Goal: Information Seeking & Learning: Find specific fact

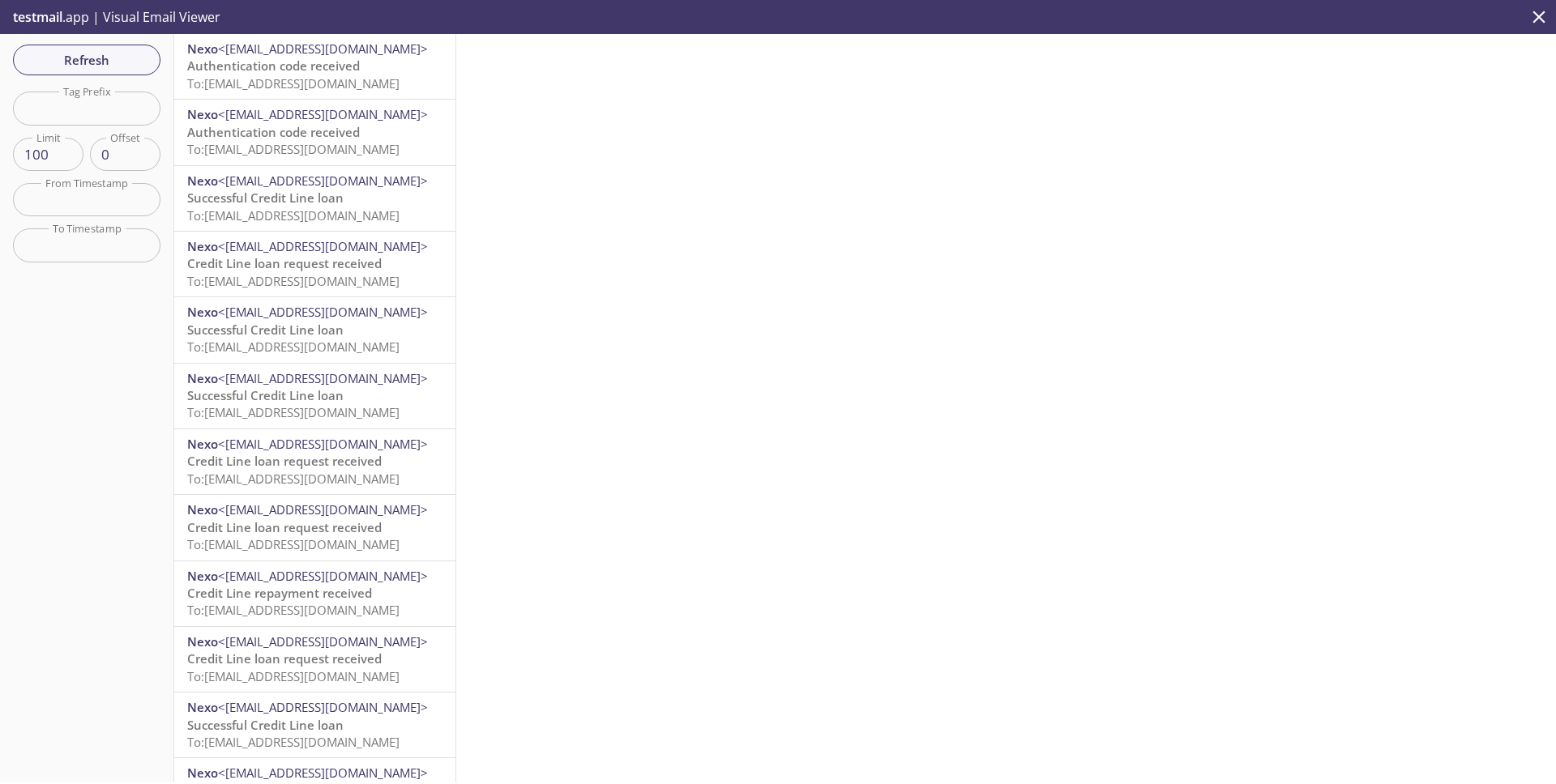
click at [29, 15] on span "testmail" at bounding box center [38, 17] width 50 height 17
click at [49, 18] on span "testmail" at bounding box center [38, 17] width 50 height 17
click at [173, 21] on p "testmail .app | Visual Email Viewer" at bounding box center [115, 17] width 230 height 34
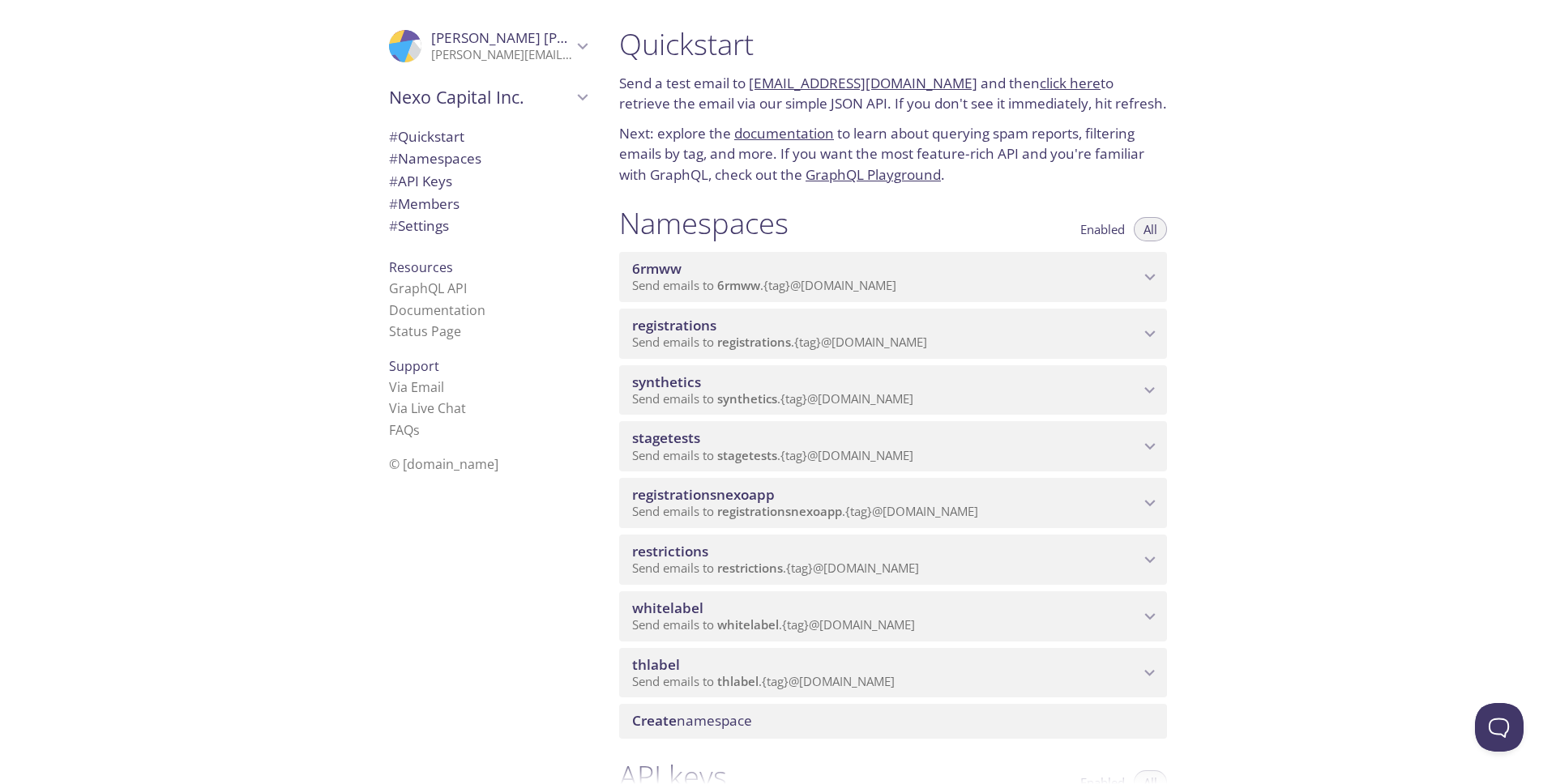
click at [1148, 386] on icon "synthetics namespace" at bounding box center [1149, 390] width 21 height 21
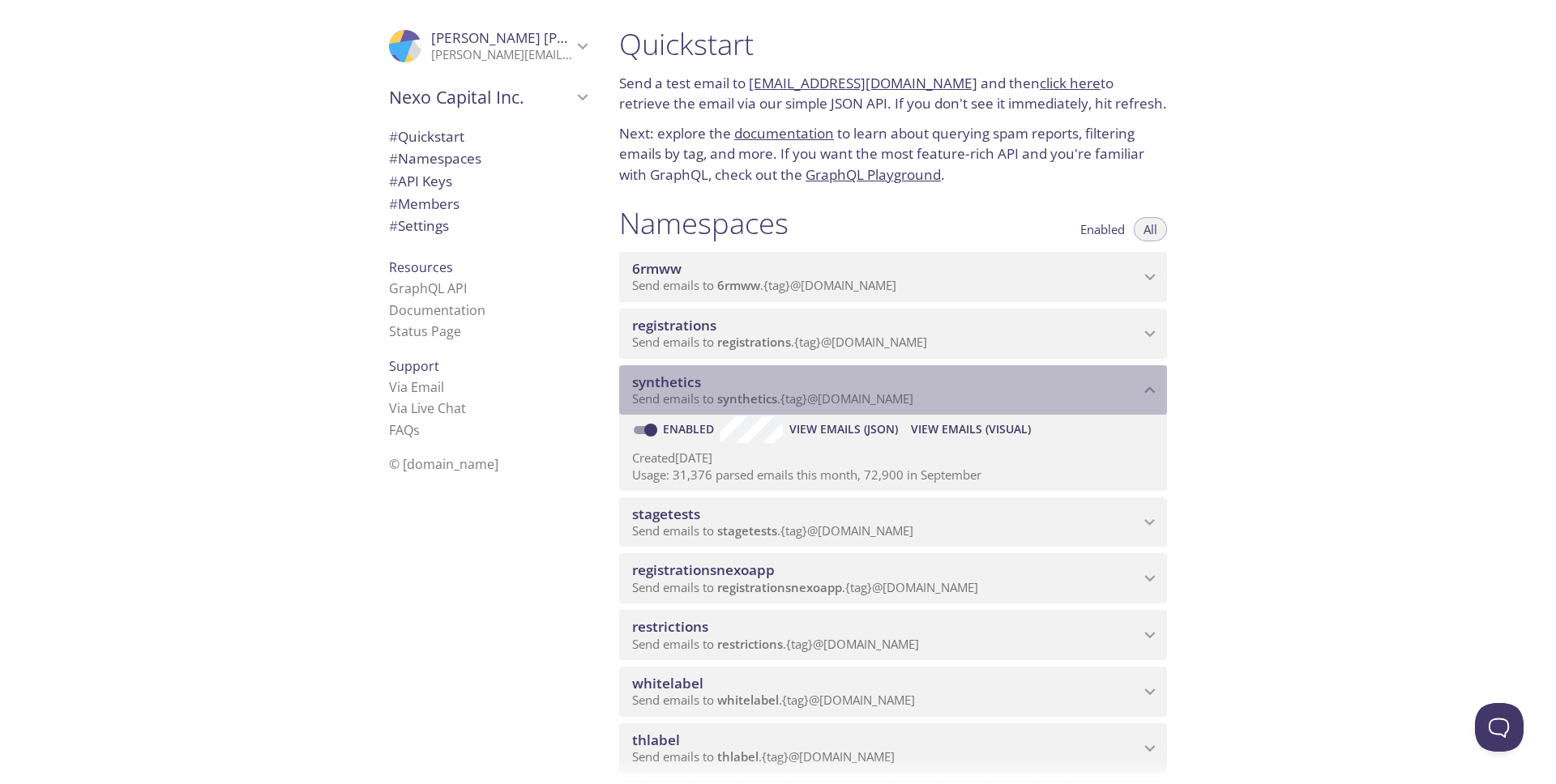
drag, startPoint x: 720, startPoint y: 401, endPoint x: 897, endPoint y: 401, distance: 177.0
click at [897, 401] on span "Send emails to synthetics . {tag} @[DOMAIN_NAME]" at bounding box center [773, 399] width 281 height 17
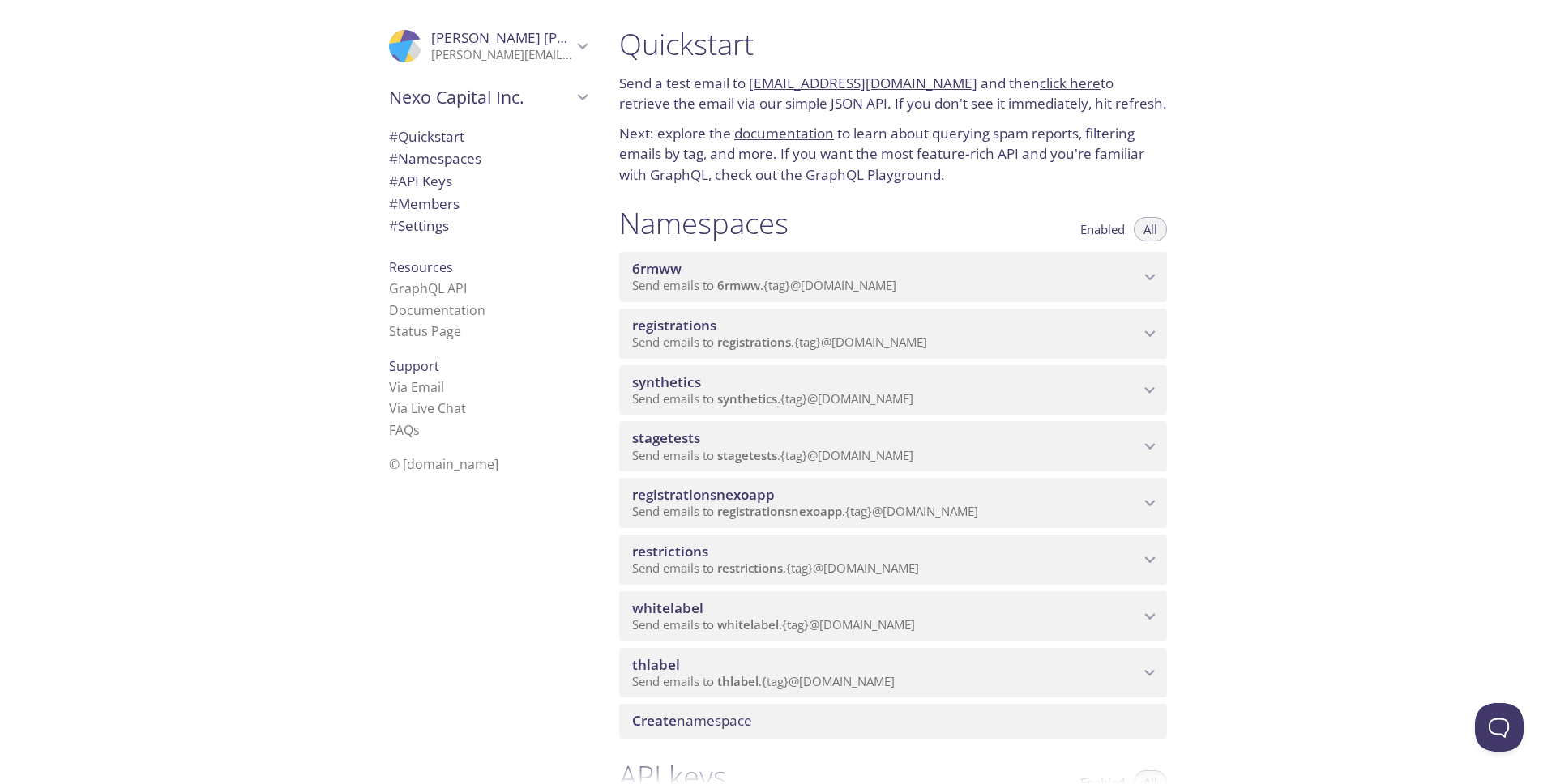
click at [914, 400] on span "Send emails to synthetics . {tag} @[DOMAIN_NAME]" at bounding box center [773, 399] width 281 height 17
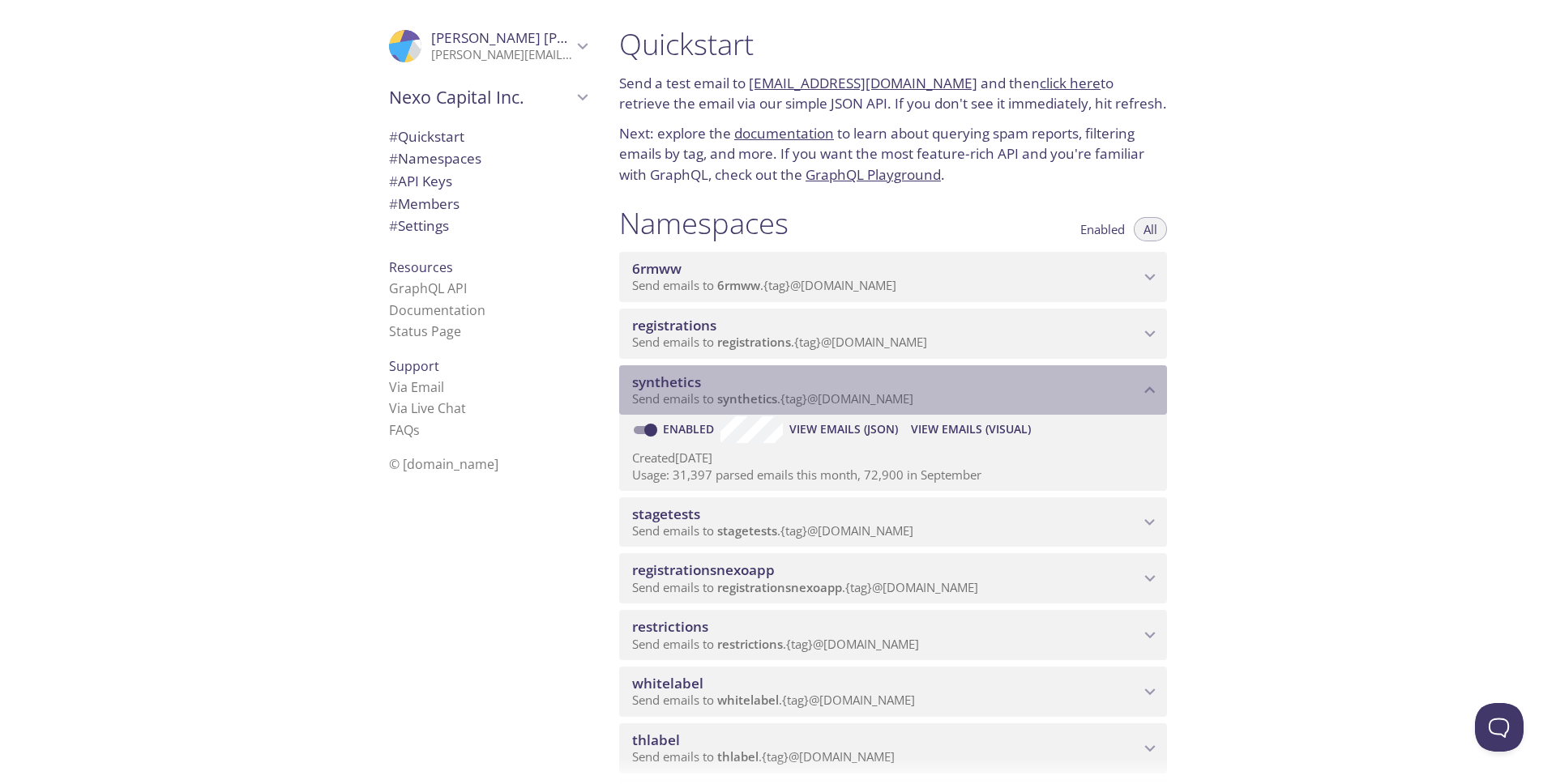
drag, startPoint x: 723, startPoint y: 402, endPoint x: 752, endPoint y: 402, distance: 29.0
click at [752, 402] on span "synthetics" at bounding box center [747, 399] width 60 height 17
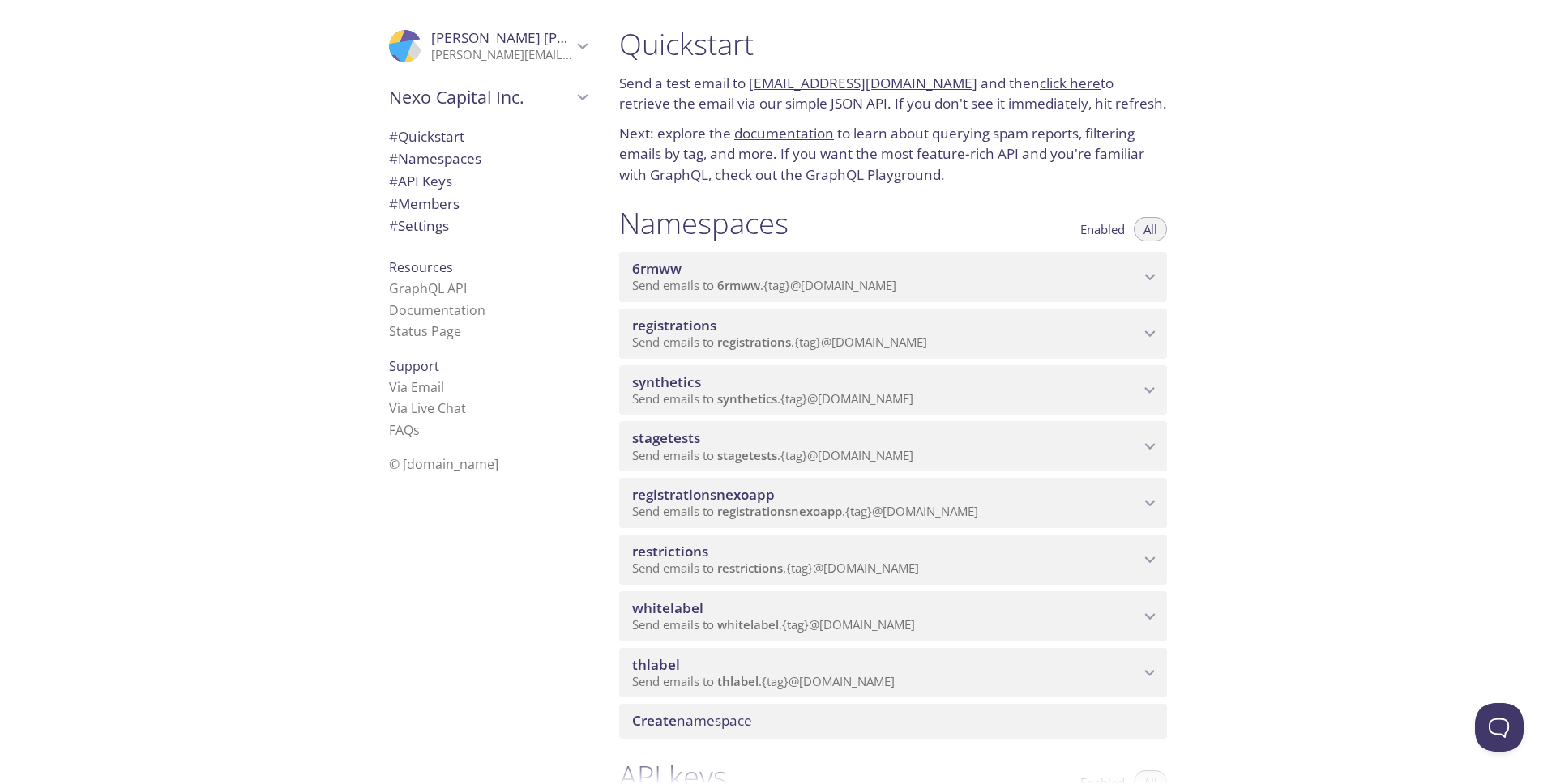
click at [730, 403] on span "synthetics" at bounding box center [747, 399] width 60 height 17
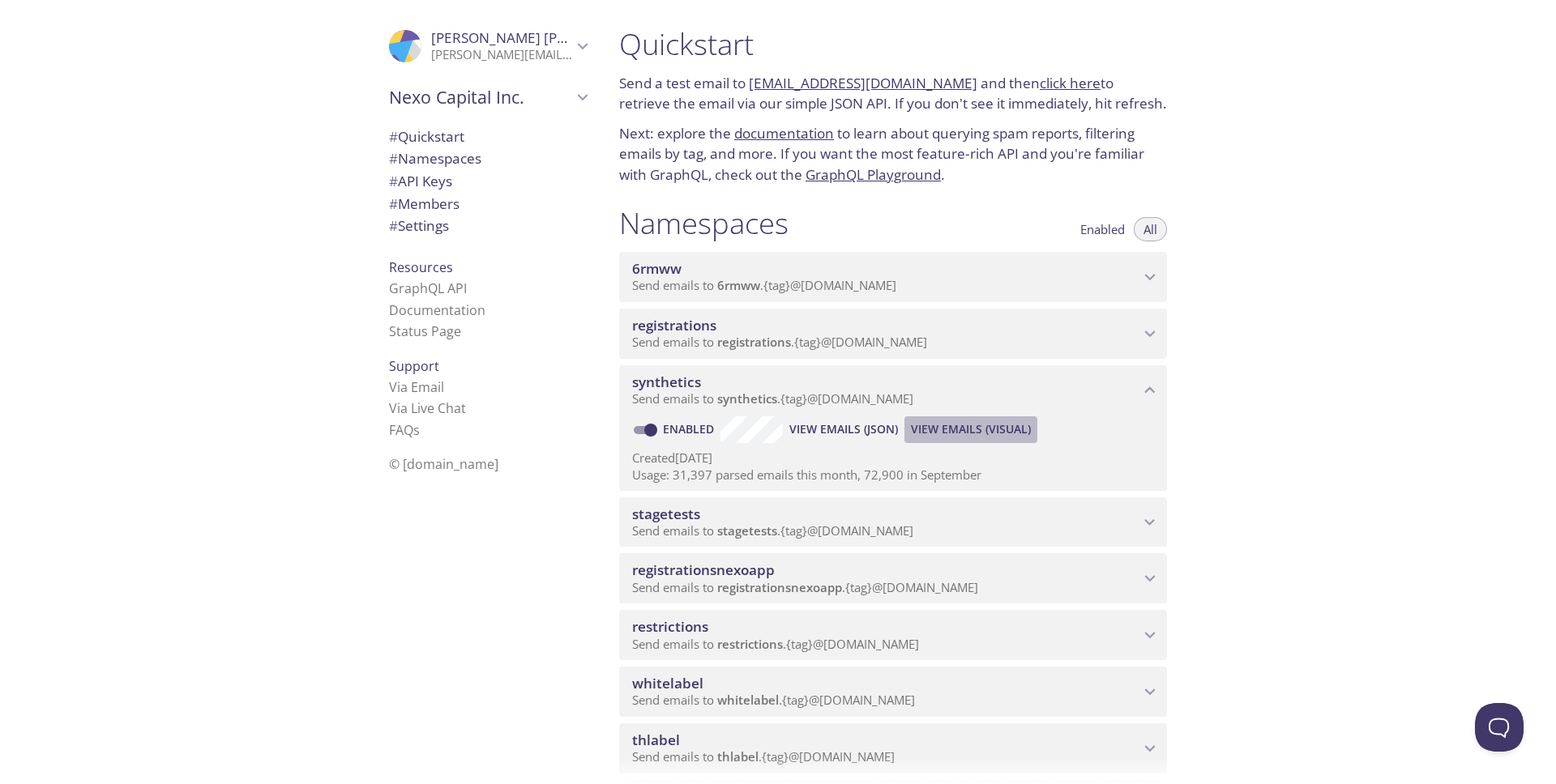
click at [974, 427] on span "View Emails (Visual)" at bounding box center [971, 429] width 120 height 19
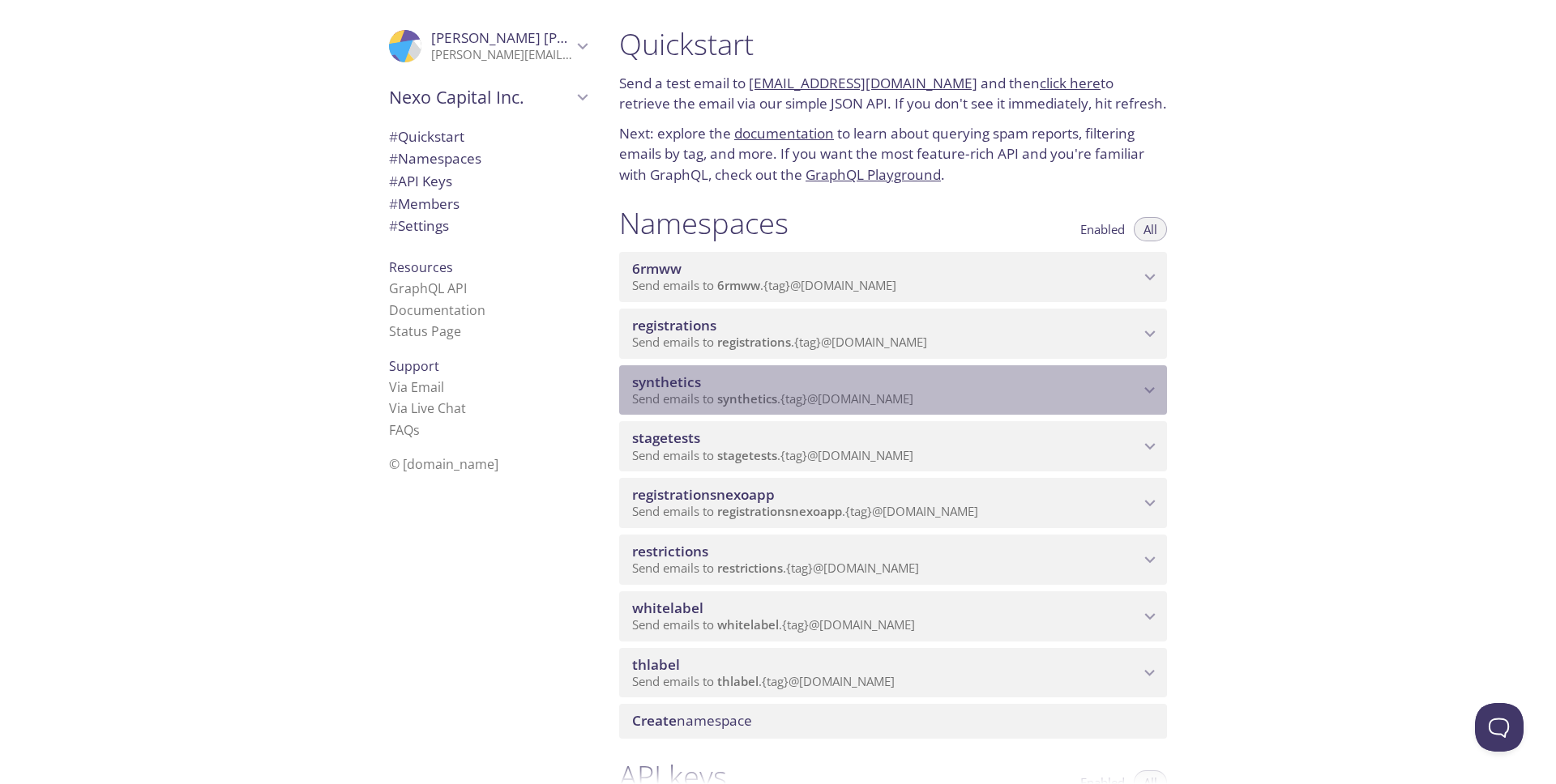
click at [1101, 390] on span "synthetics" at bounding box center [885, 382] width 507 height 17
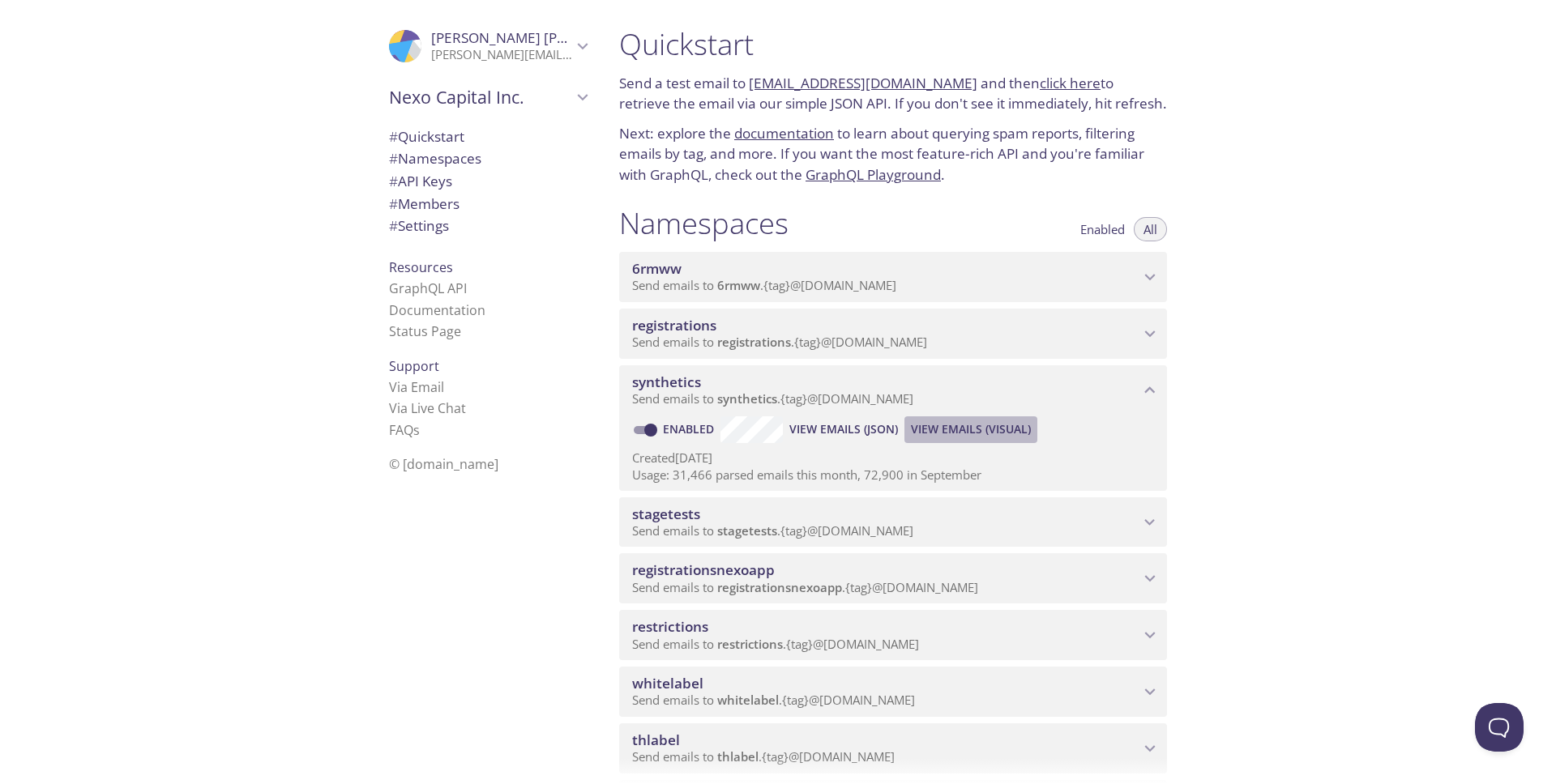
click at [997, 432] on span "View Emails (Visual)" at bounding box center [971, 429] width 120 height 19
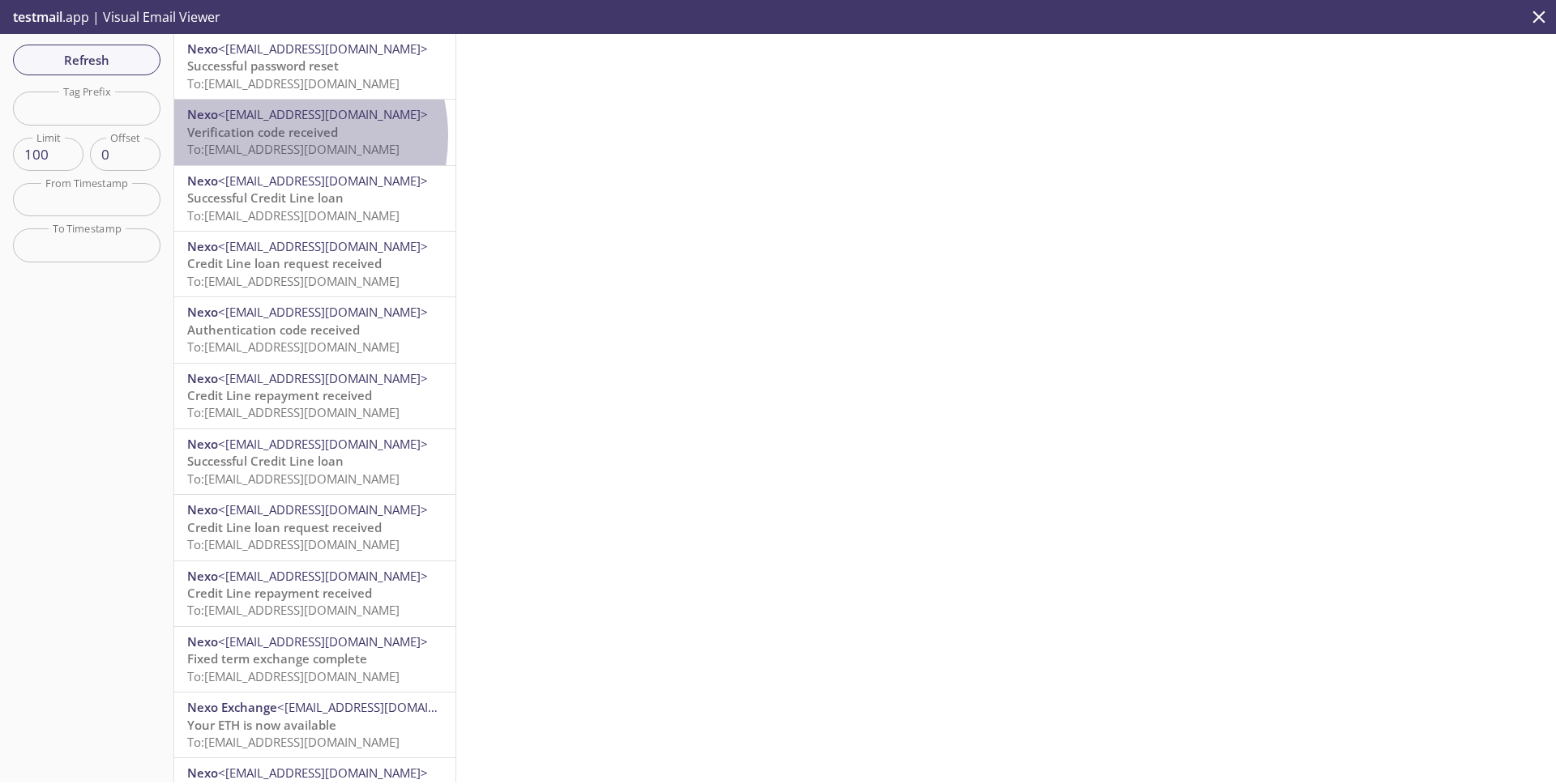
click at [267, 136] on span "Verification code received" at bounding box center [263, 132] width 151 height 17
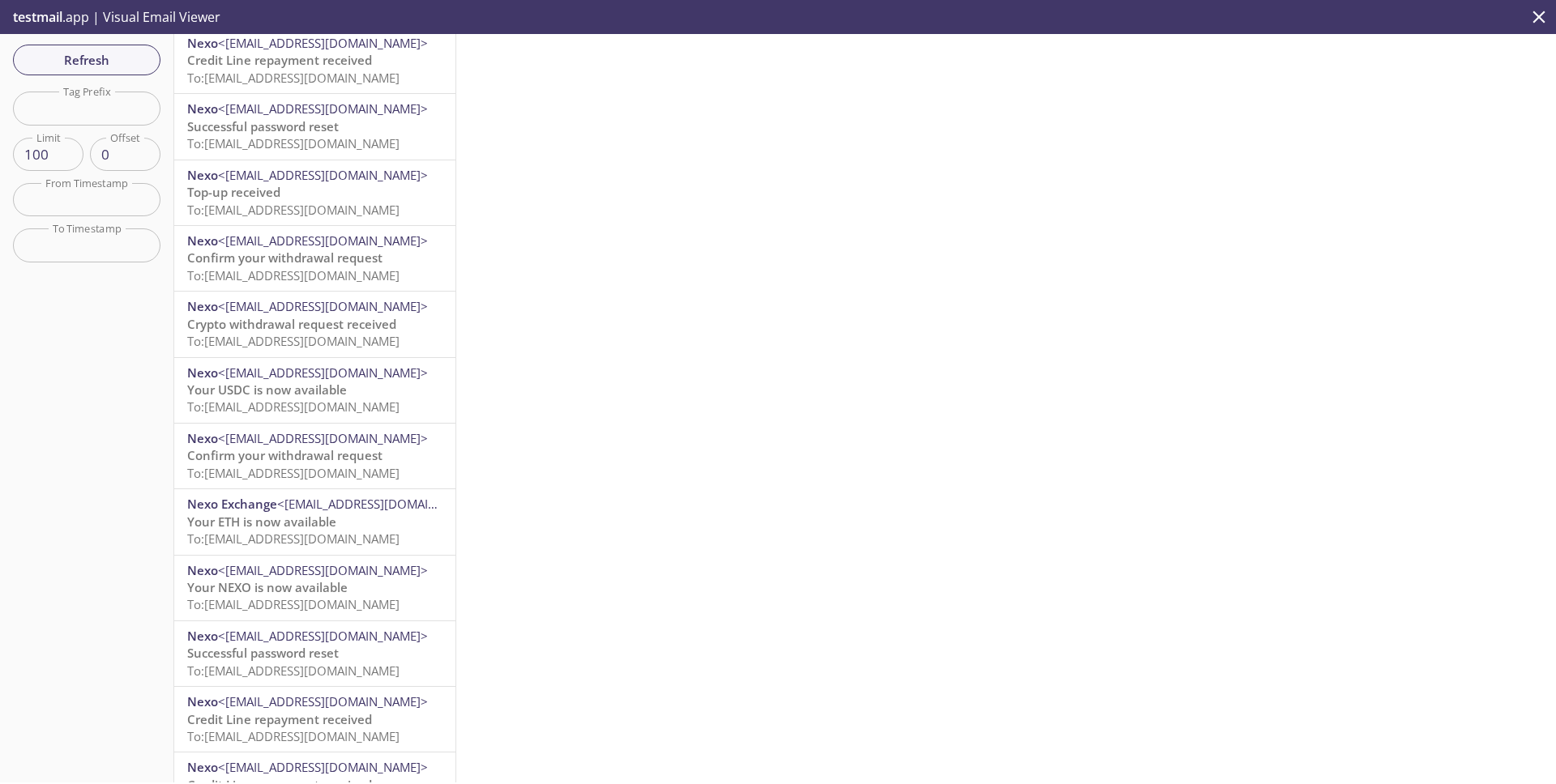
scroll to position [18, 0]
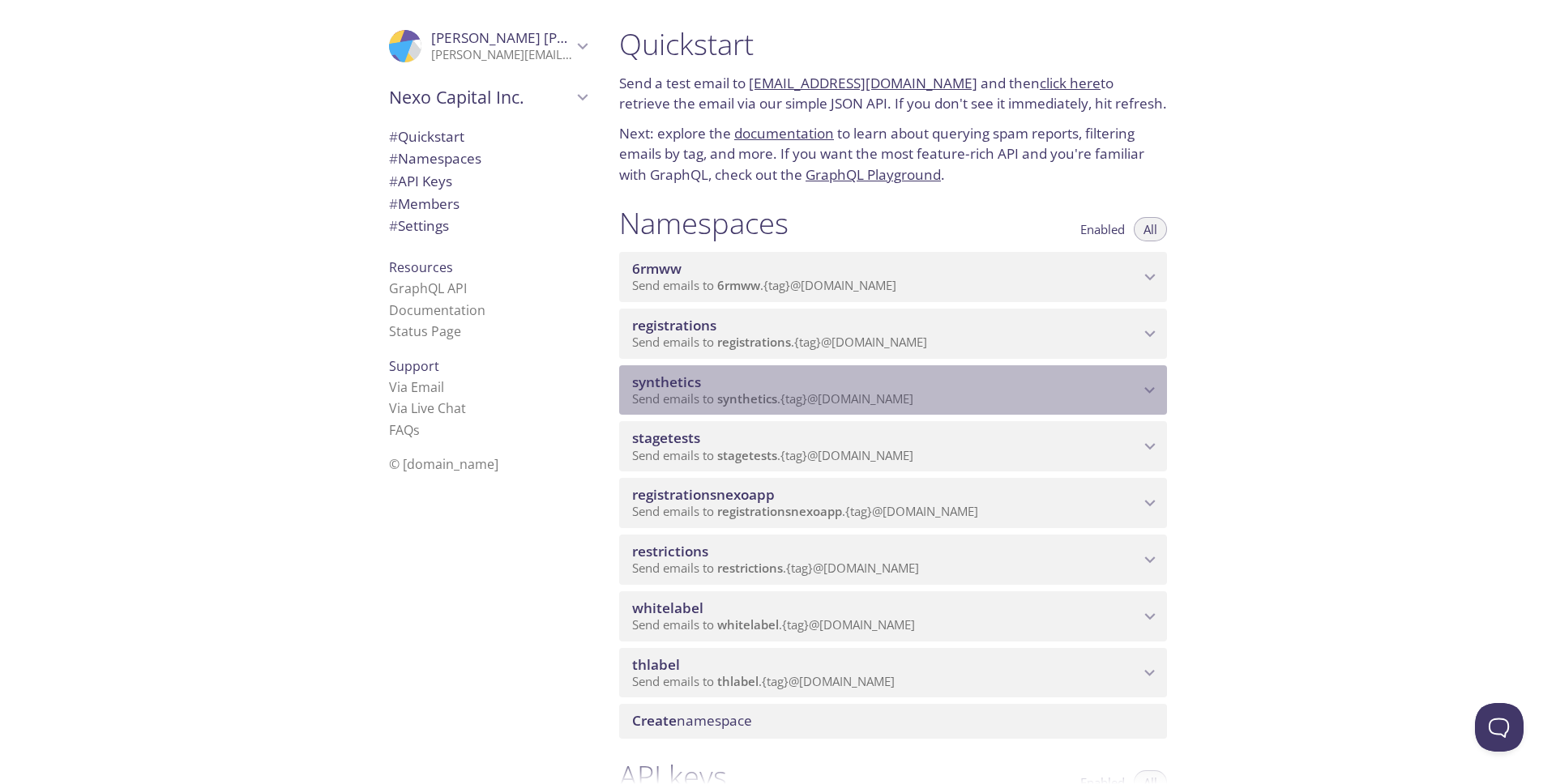
click at [1134, 395] on p "Send emails to synthetics . {tag} @[DOMAIN_NAME]" at bounding box center [885, 400] width 507 height 17
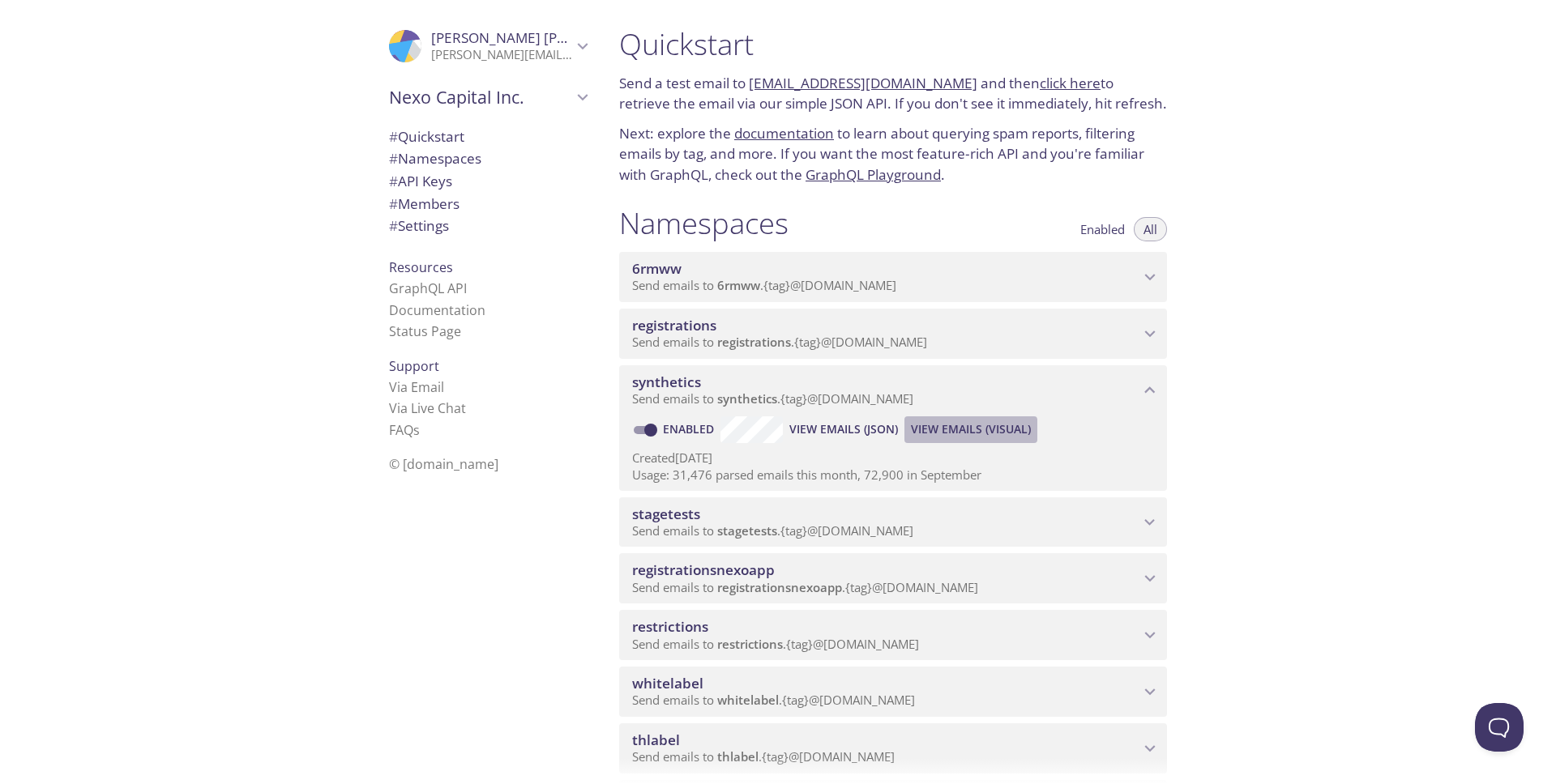
click at [943, 431] on span "View Emails (Visual)" at bounding box center [971, 429] width 120 height 19
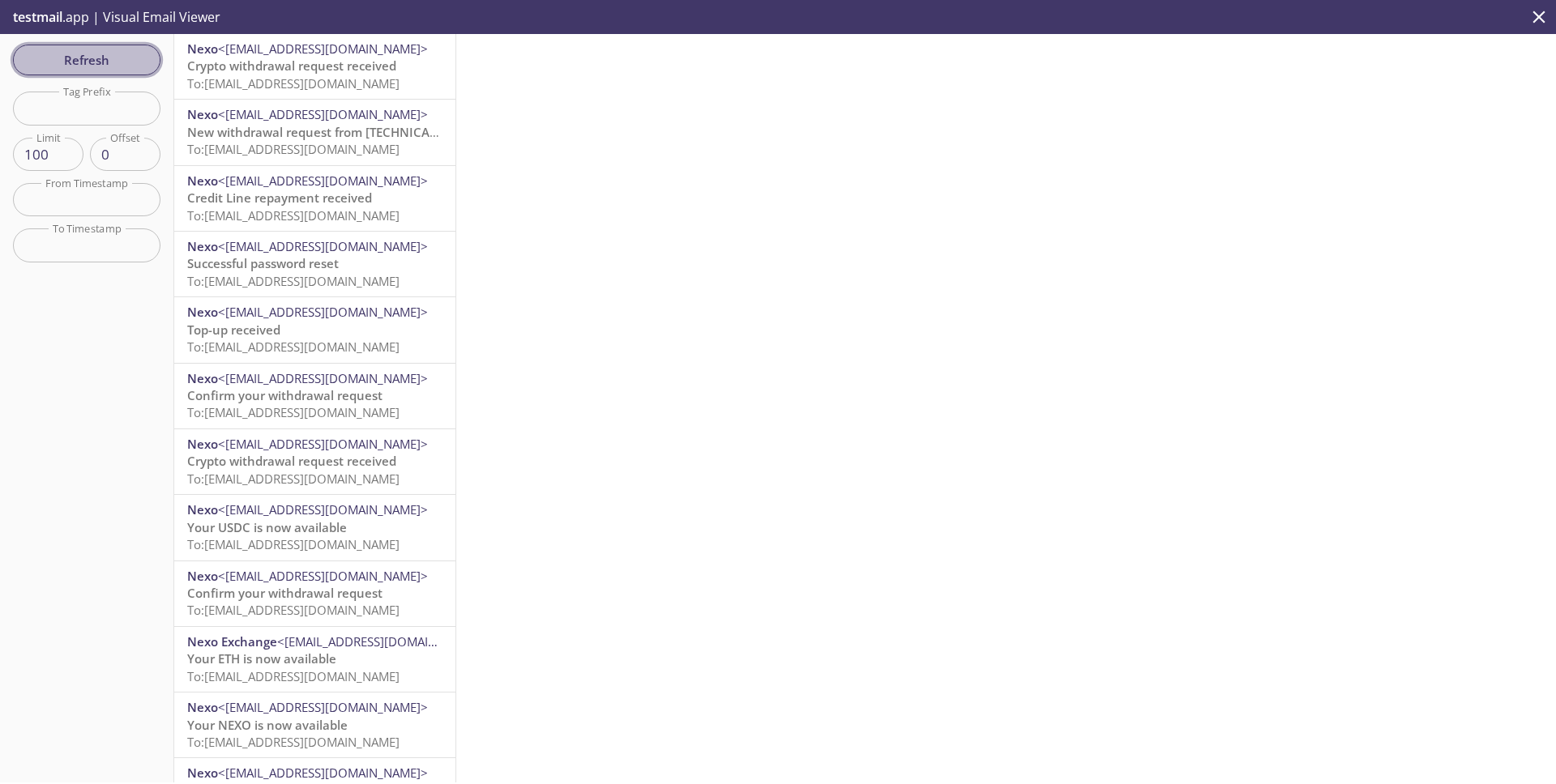
click at [102, 60] on span "Refresh" at bounding box center [86, 60] width 121 height 21
click at [341, 71] on span "Crypto withdrawal request received" at bounding box center [292, 66] width 209 height 17
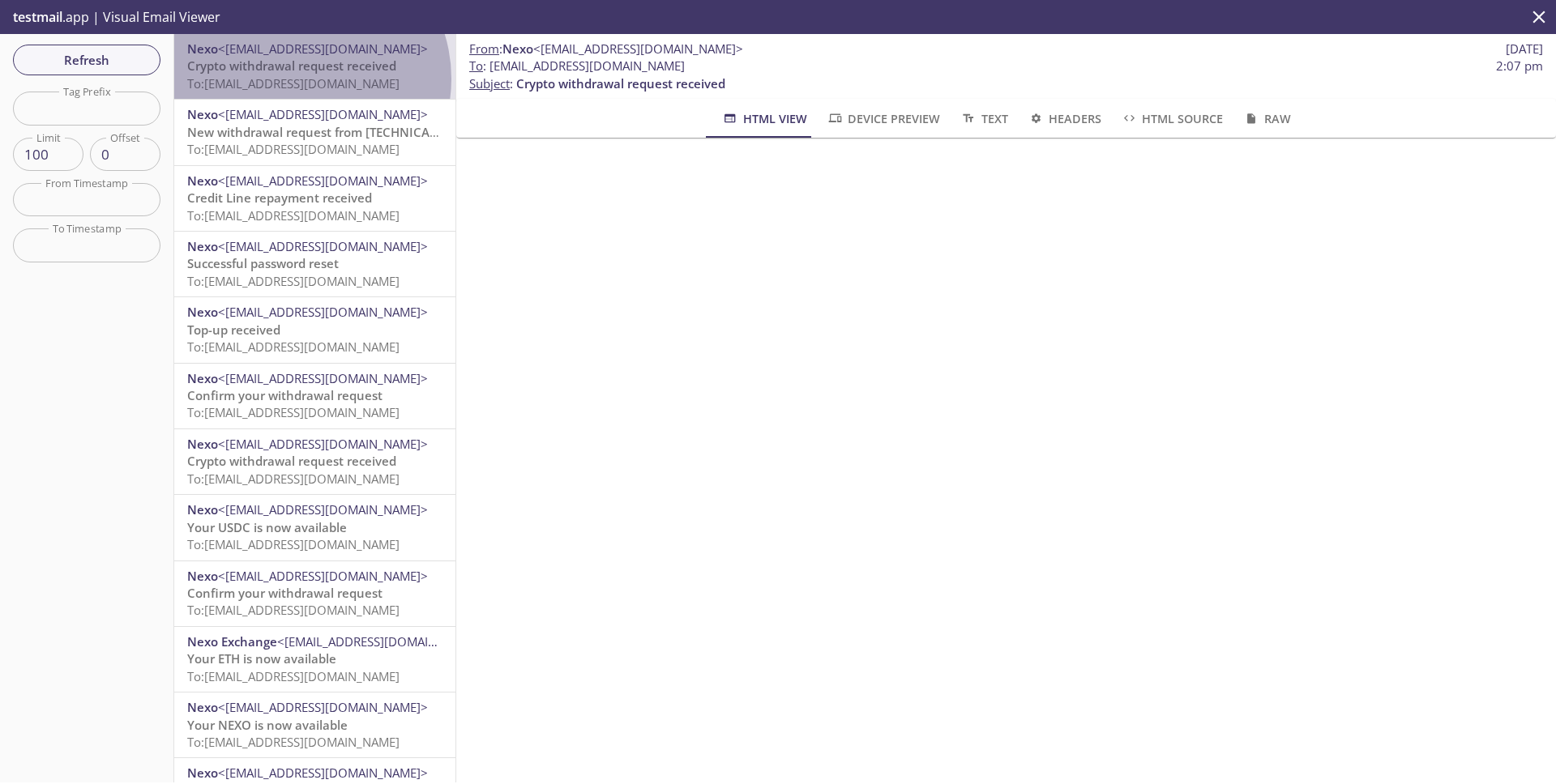
click at [301, 79] on span "To: synthetics.withdrawsynthetictests@inbox.testmail.app" at bounding box center [294, 84] width 212 height 17
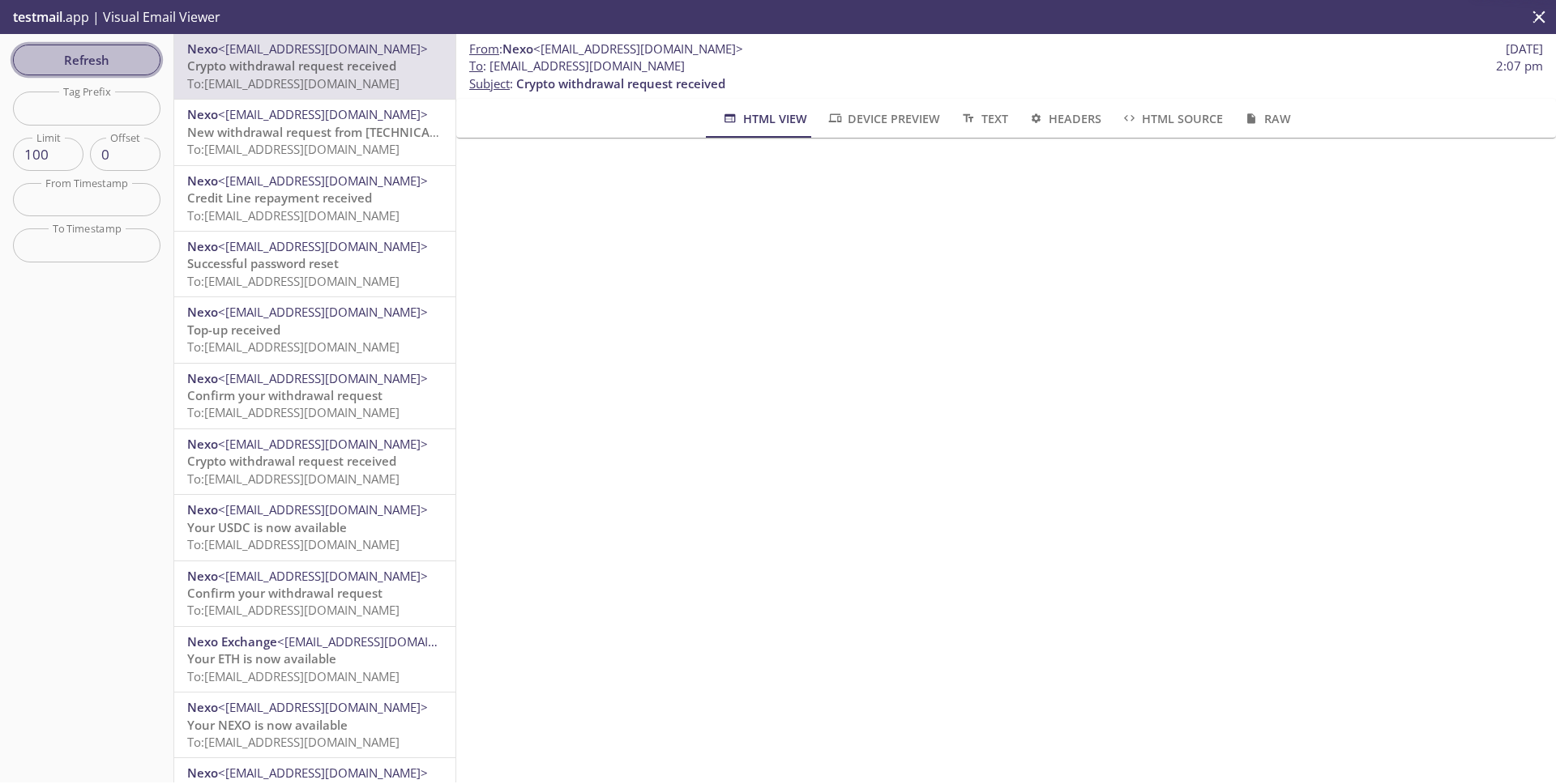
click at [84, 56] on span "Refresh" at bounding box center [86, 60] width 121 height 21
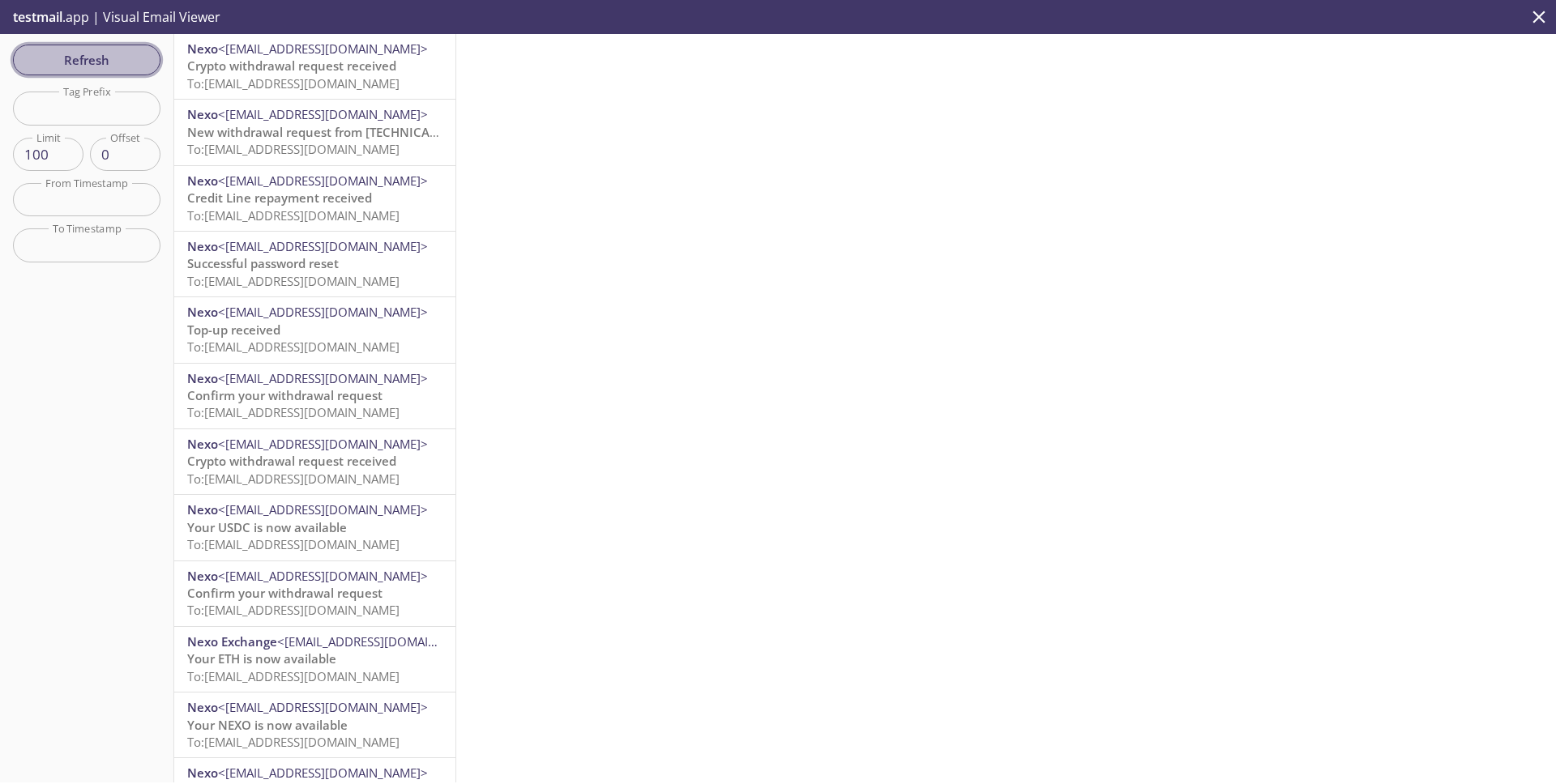
click at [76, 61] on span "Refresh" at bounding box center [86, 60] width 121 height 21
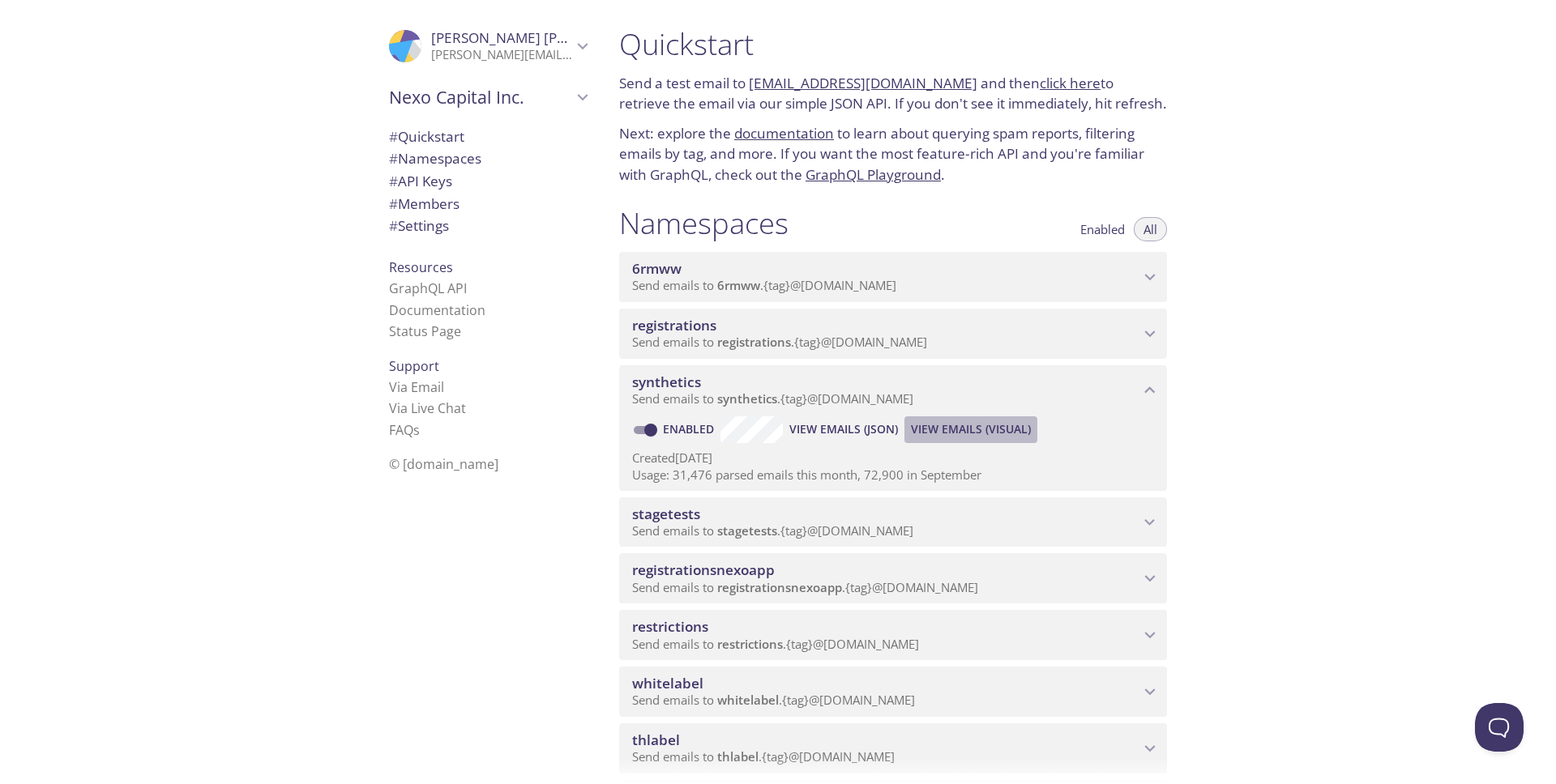
click at [967, 431] on span "View Emails (Visual)" at bounding box center [971, 429] width 120 height 19
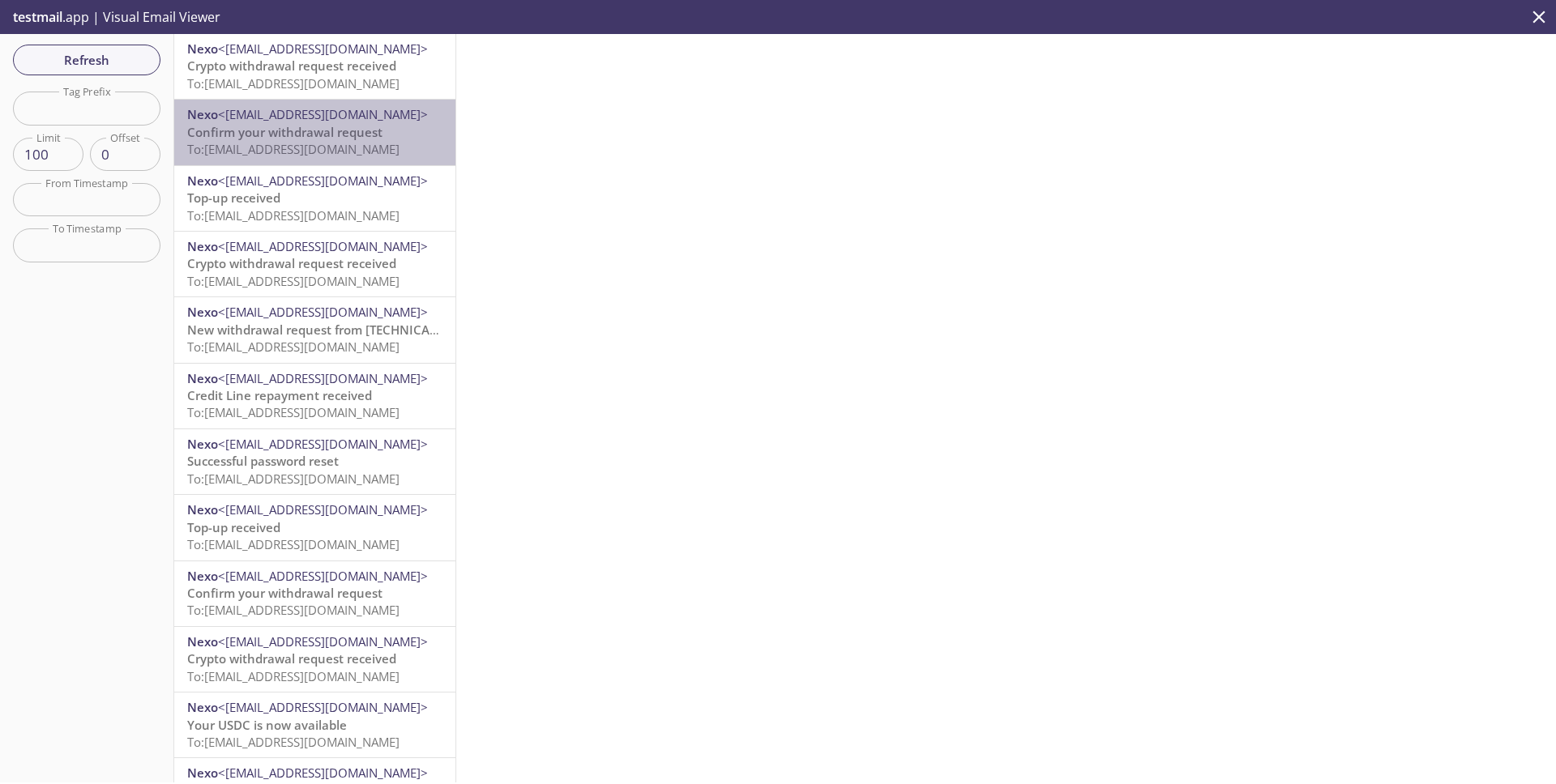
click at [354, 139] on span "Confirm your withdrawal request" at bounding box center [285, 132] width 195 height 17
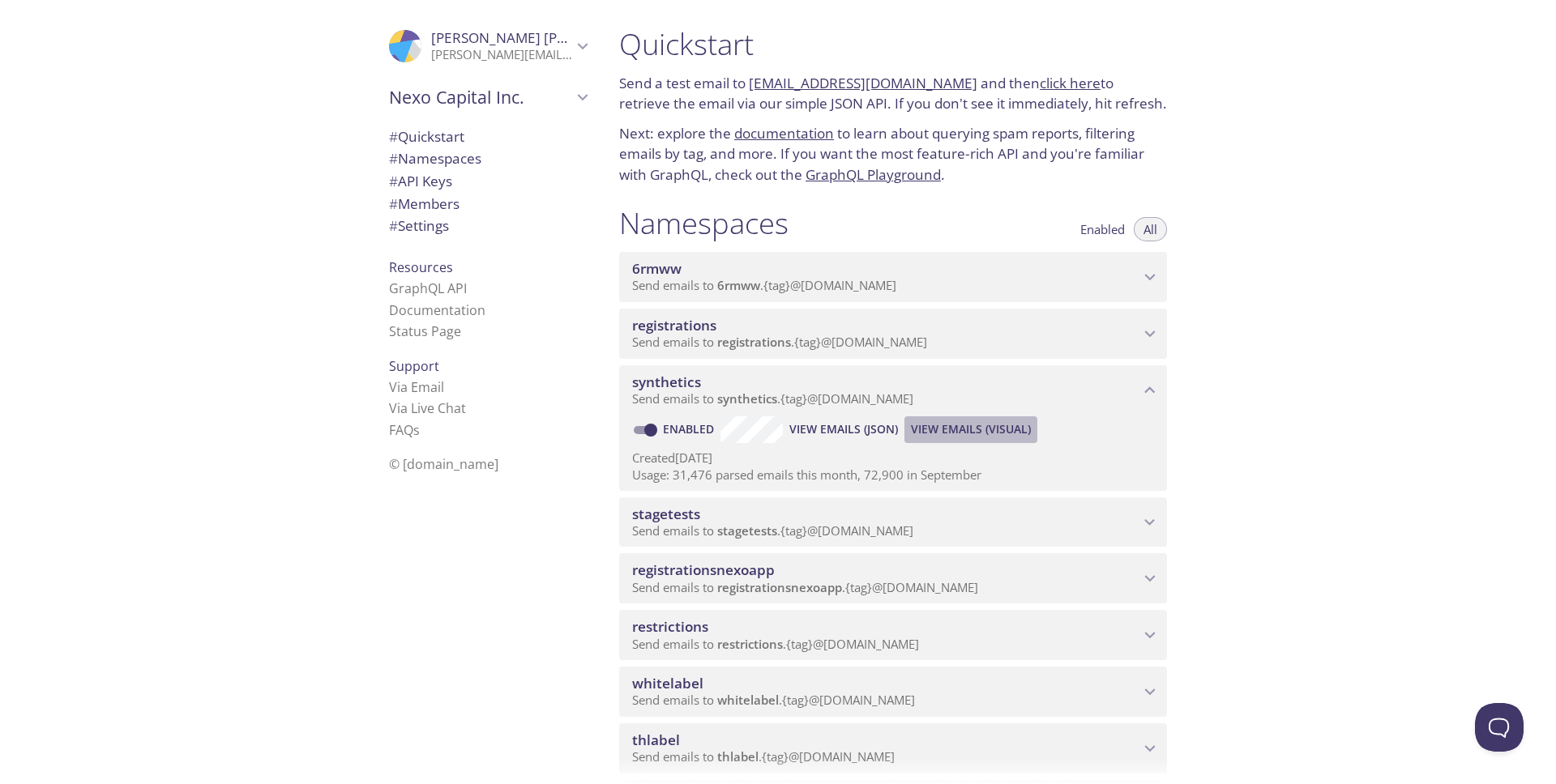
click at [973, 431] on span "View Emails (Visual)" at bounding box center [971, 429] width 120 height 19
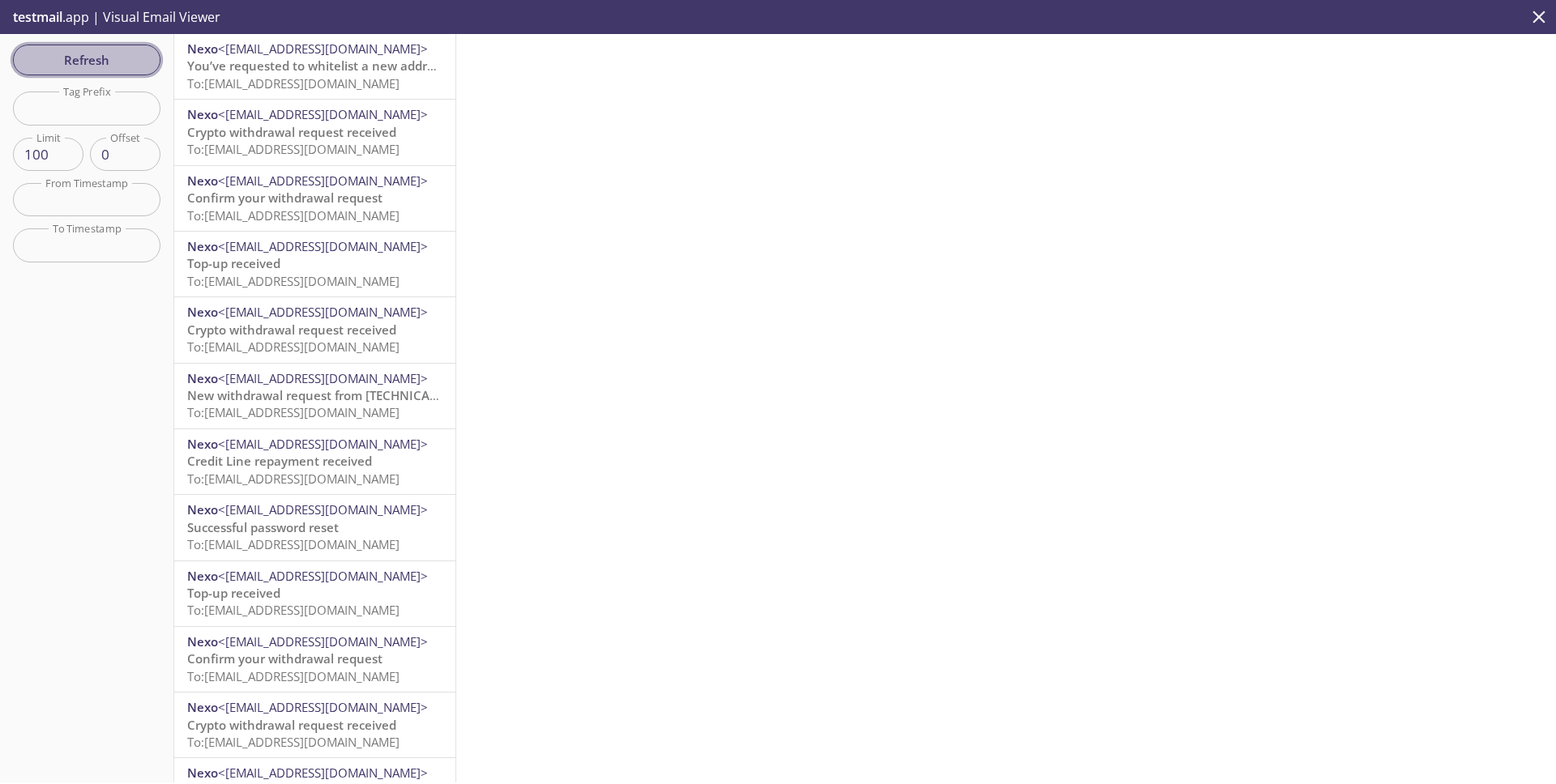
click at [91, 52] on span "Refresh" at bounding box center [86, 60] width 121 height 21
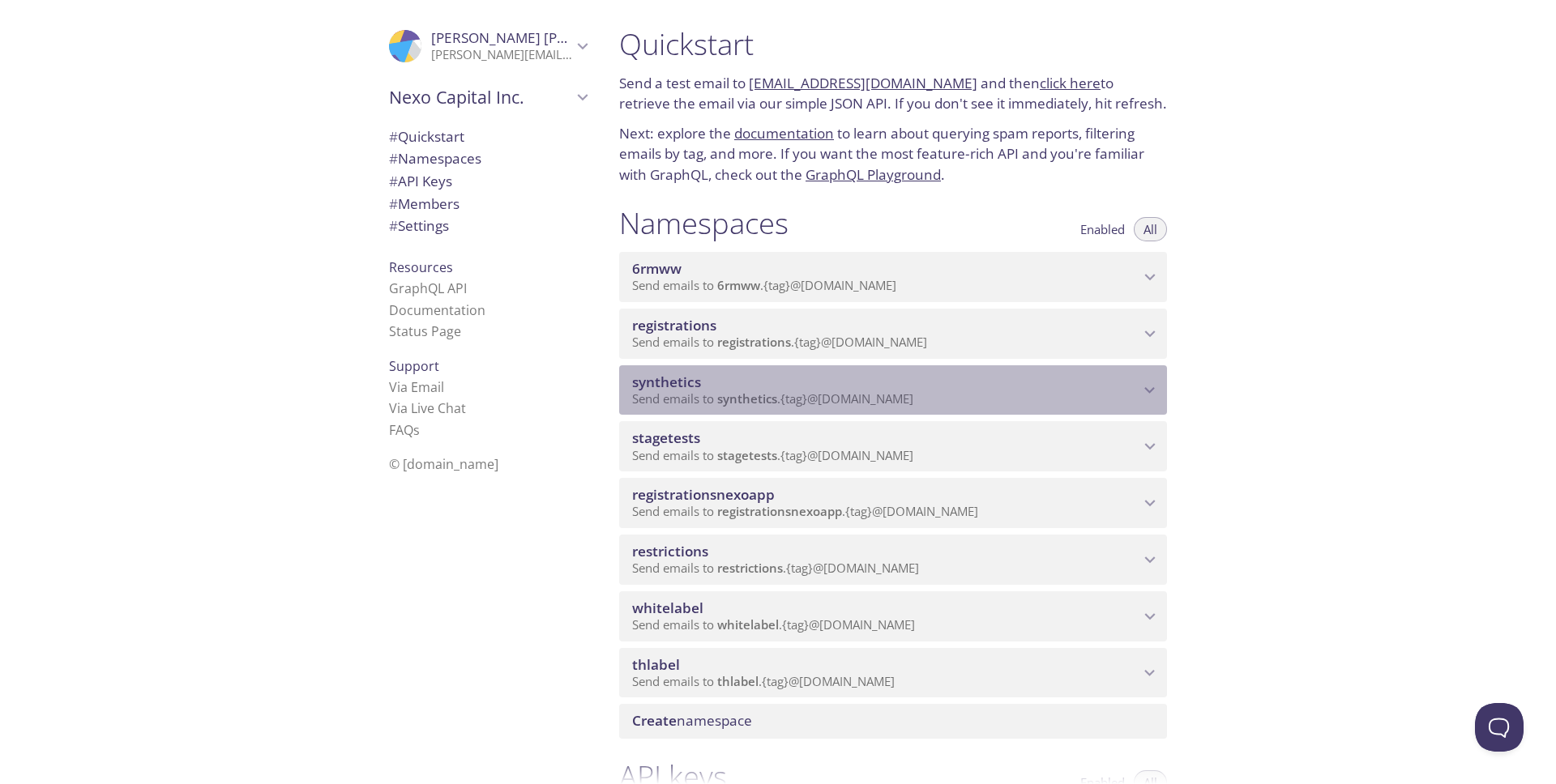
click at [1126, 389] on span "synthetics" at bounding box center [885, 382] width 507 height 17
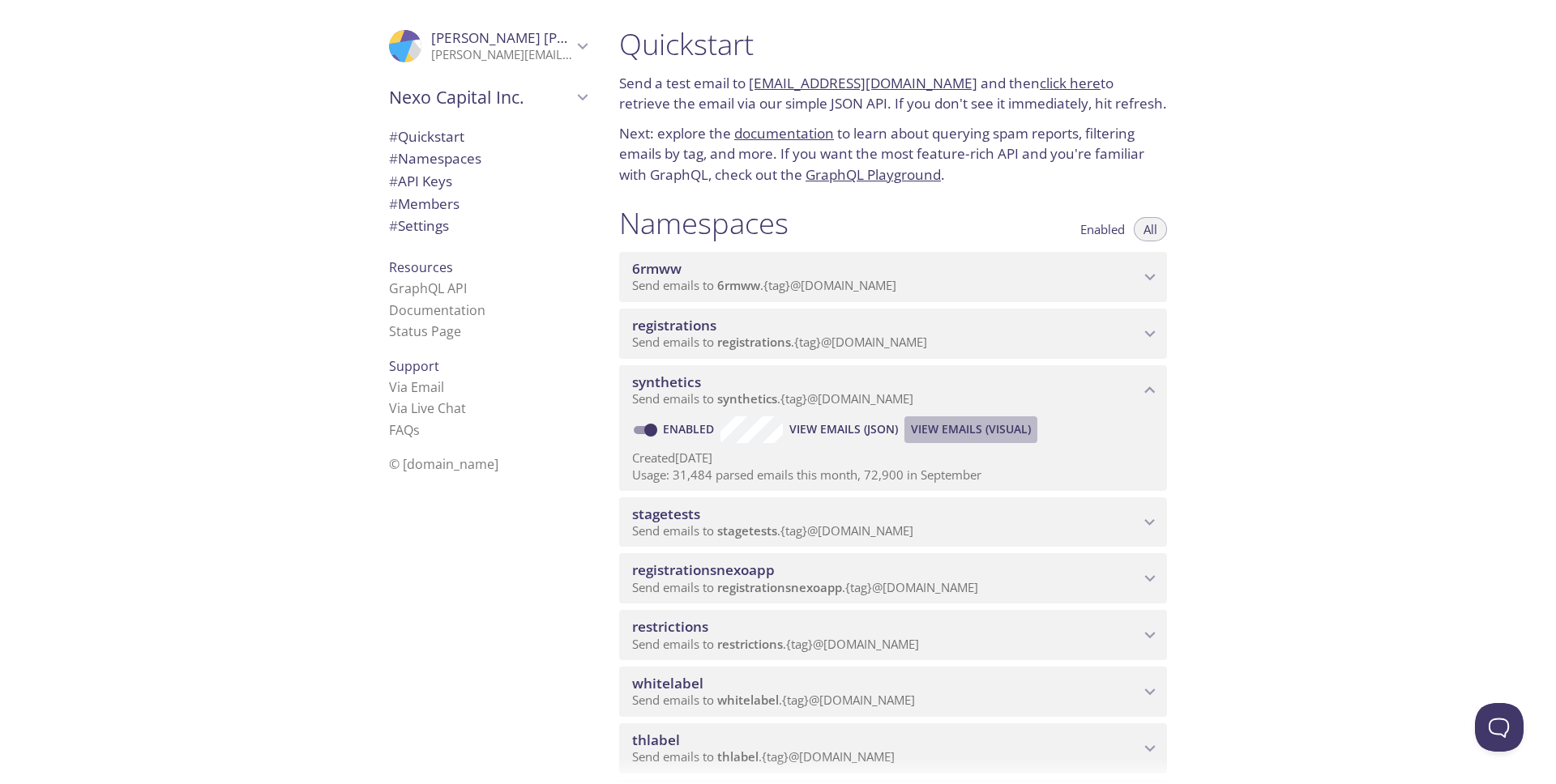
click at [968, 429] on span "View Emails (Visual)" at bounding box center [971, 429] width 120 height 19
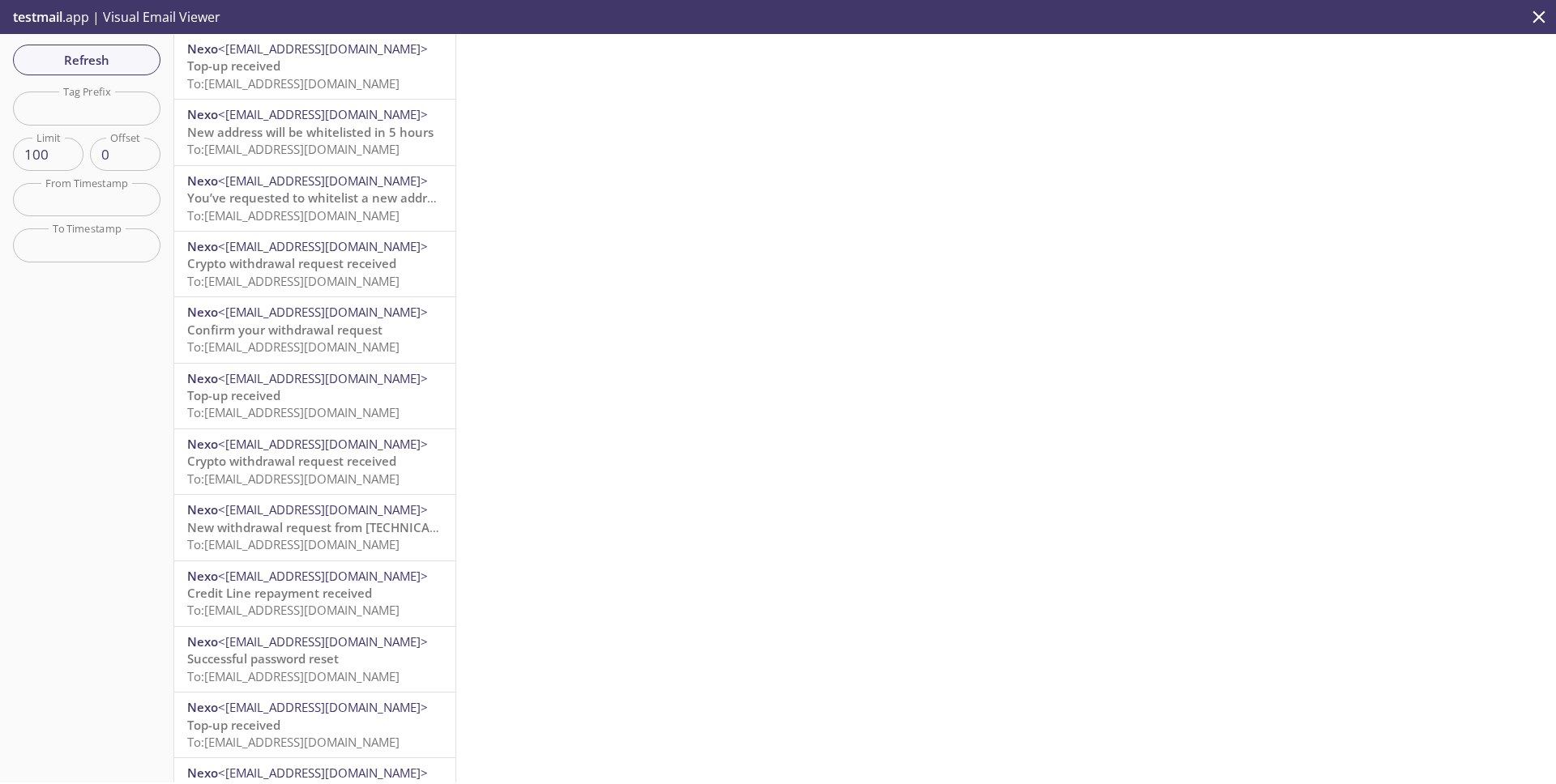
click at [86, 102] on input "text" at bounding box center [87, 108] width 148 height 33
click at [86, 106] on input "text" at bounding box center [87, 108] width 148 height 33
click at [88, 51] on span "Refresh" at bounding box center [86, 60] width 121 height 21
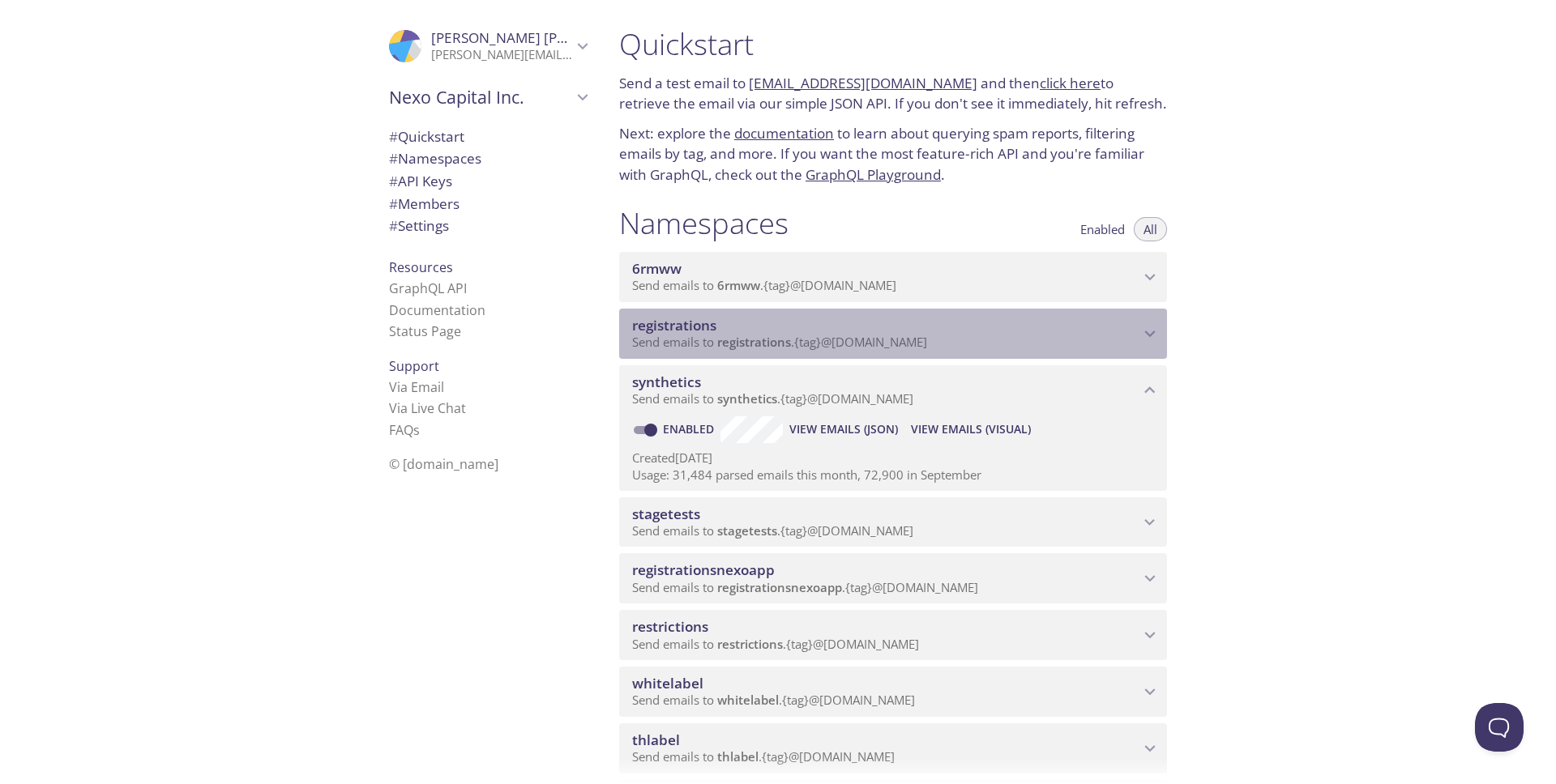
click at [949, 338] on p "Send emails to registrations . {tag} @inbox.testmail.app" at bounding box center [885, 343] width 507 height 17
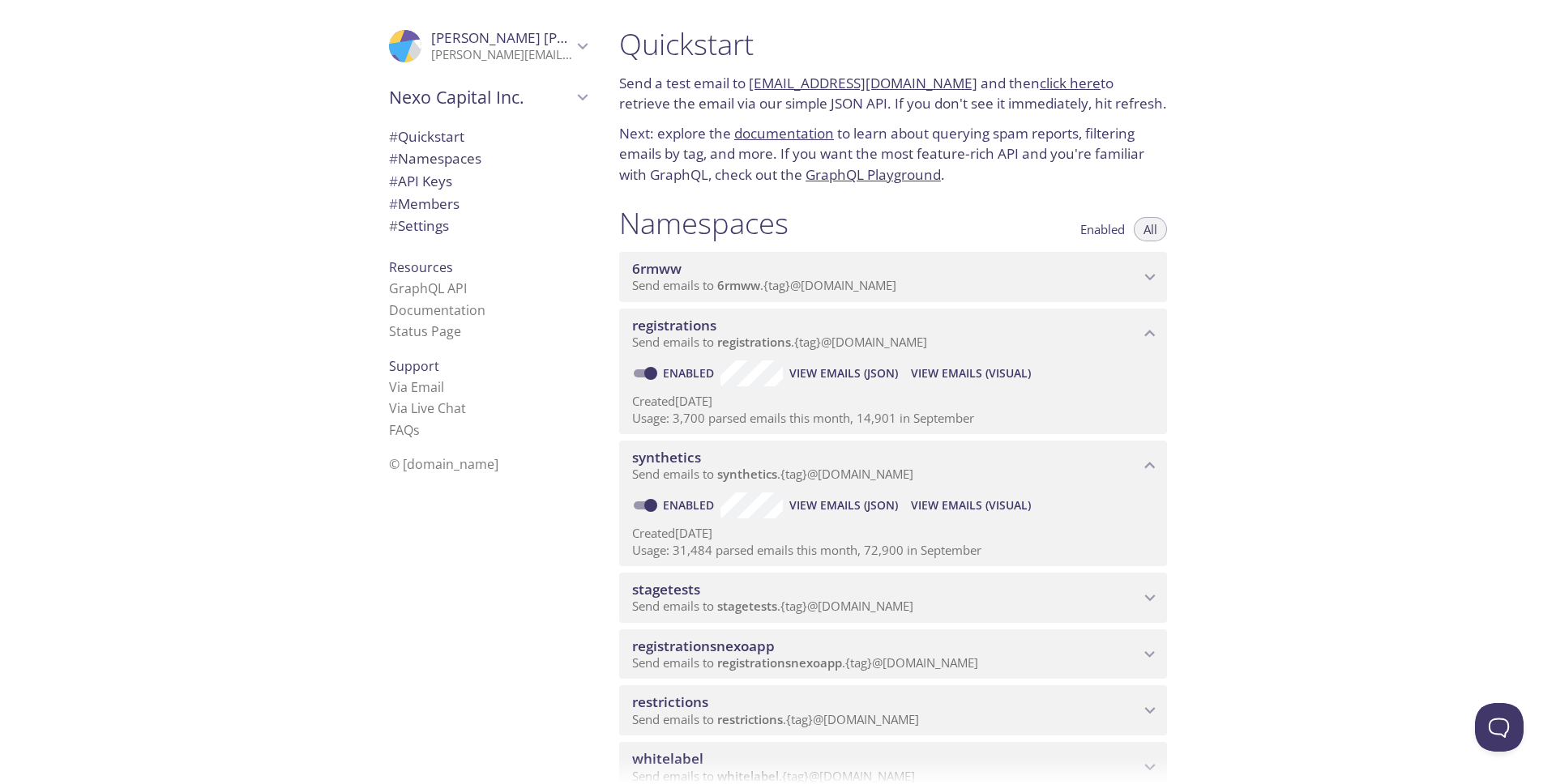
click at [981, 373] on span "View Emails (Visual)" at bounding box center [971, 373] width 120 height 19
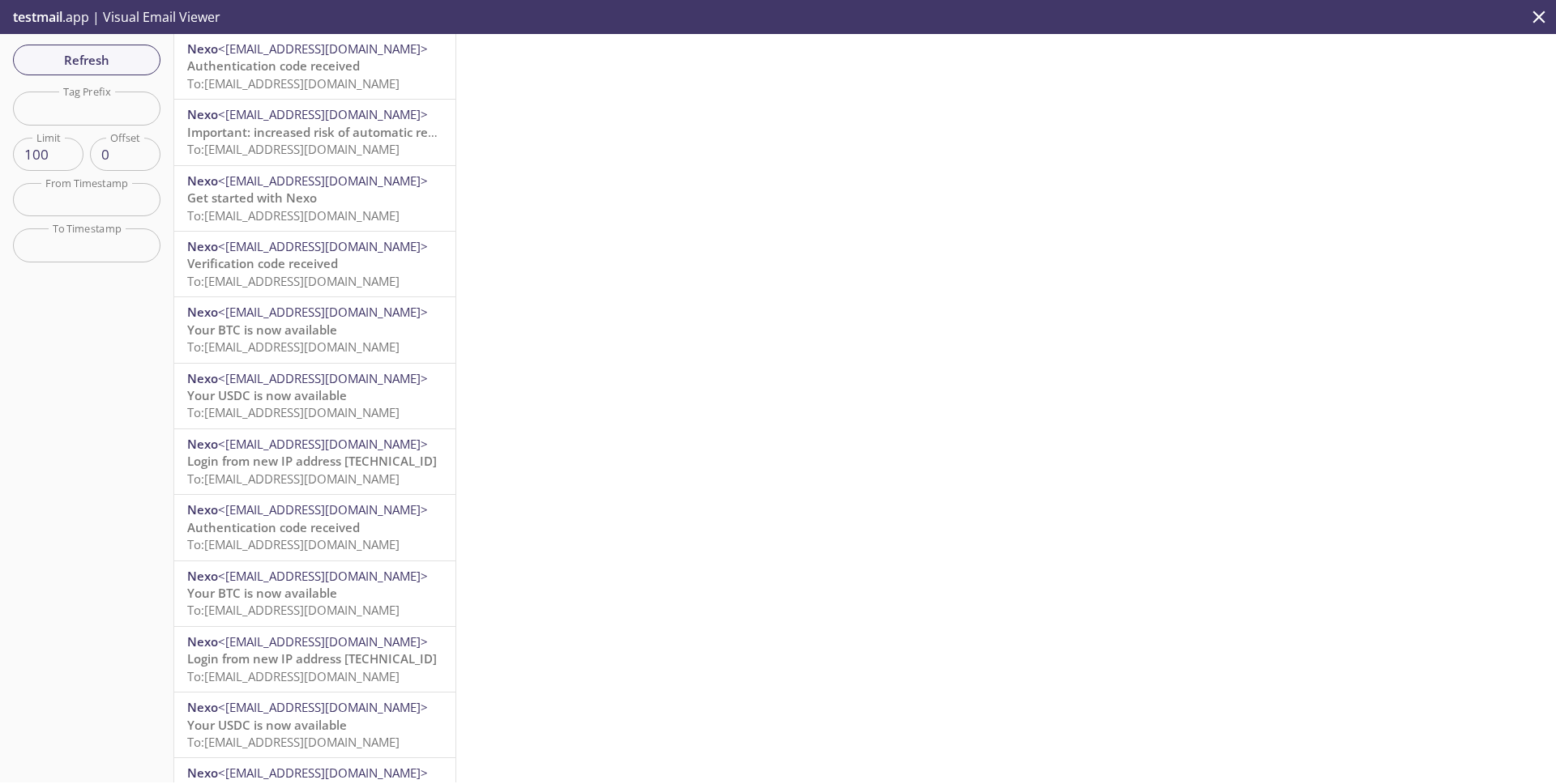
click at [337, 87] on span "To: registrations.auto-84272356-synthetic-tests@inbox.testmail.app" at bounding box center [294, 84] width 212 height 17
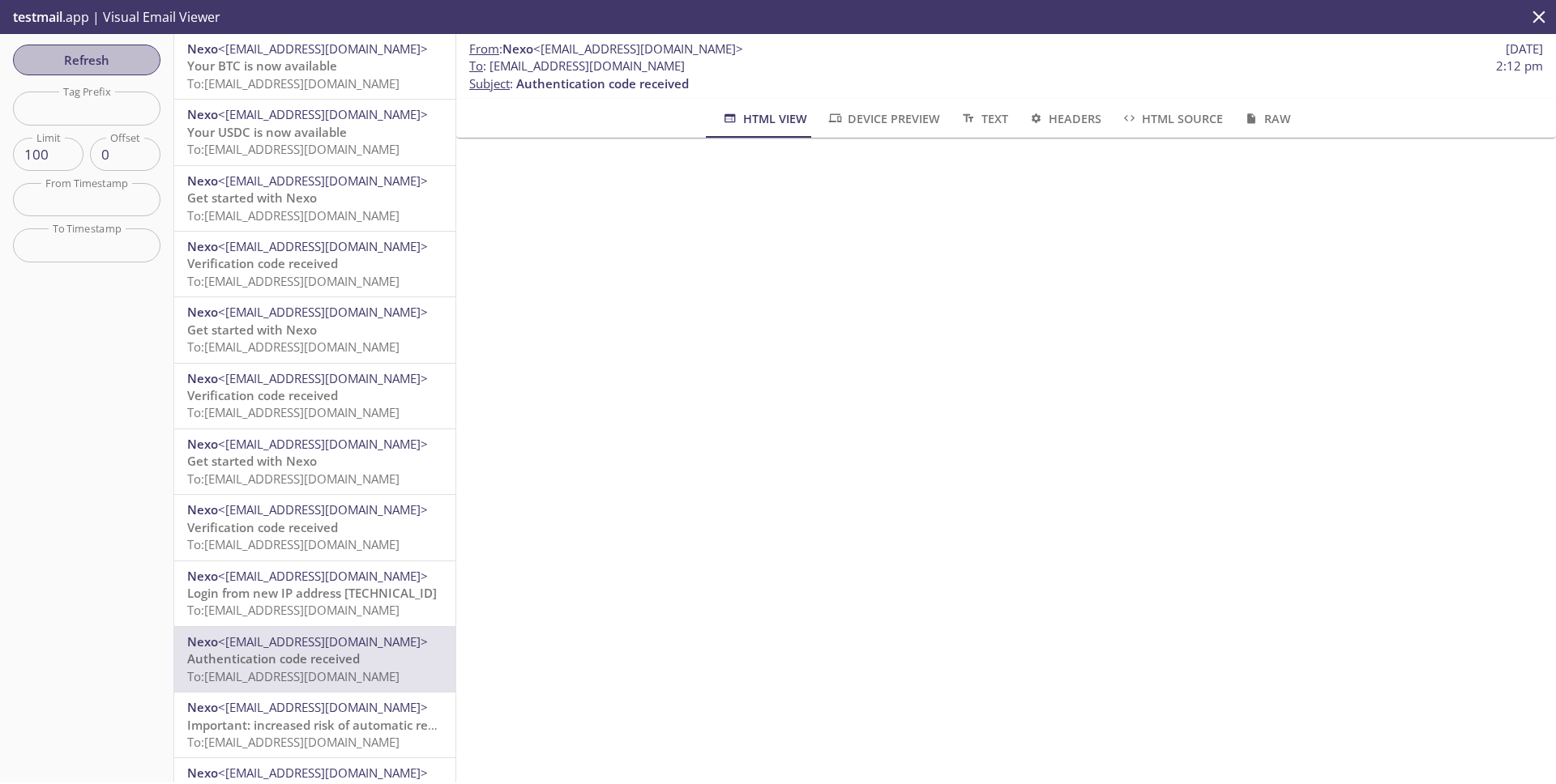
click at [73, 56] on span "Refresh" at bounding box center [86, 60] width 121 height 21
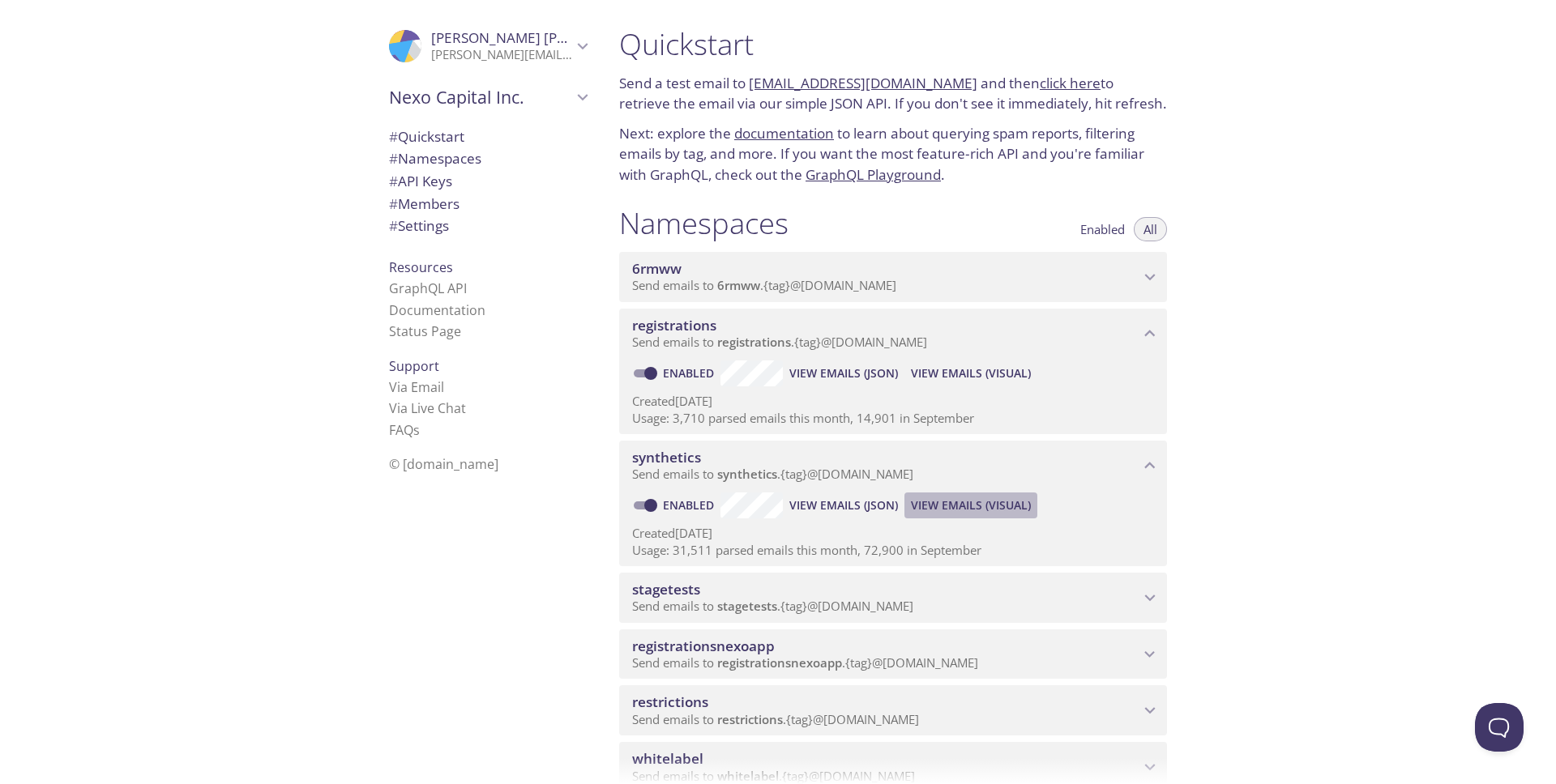
click at [976, 508] on span "View Emails (Visual)" at bounding box center [971, 505] width 120 height 19
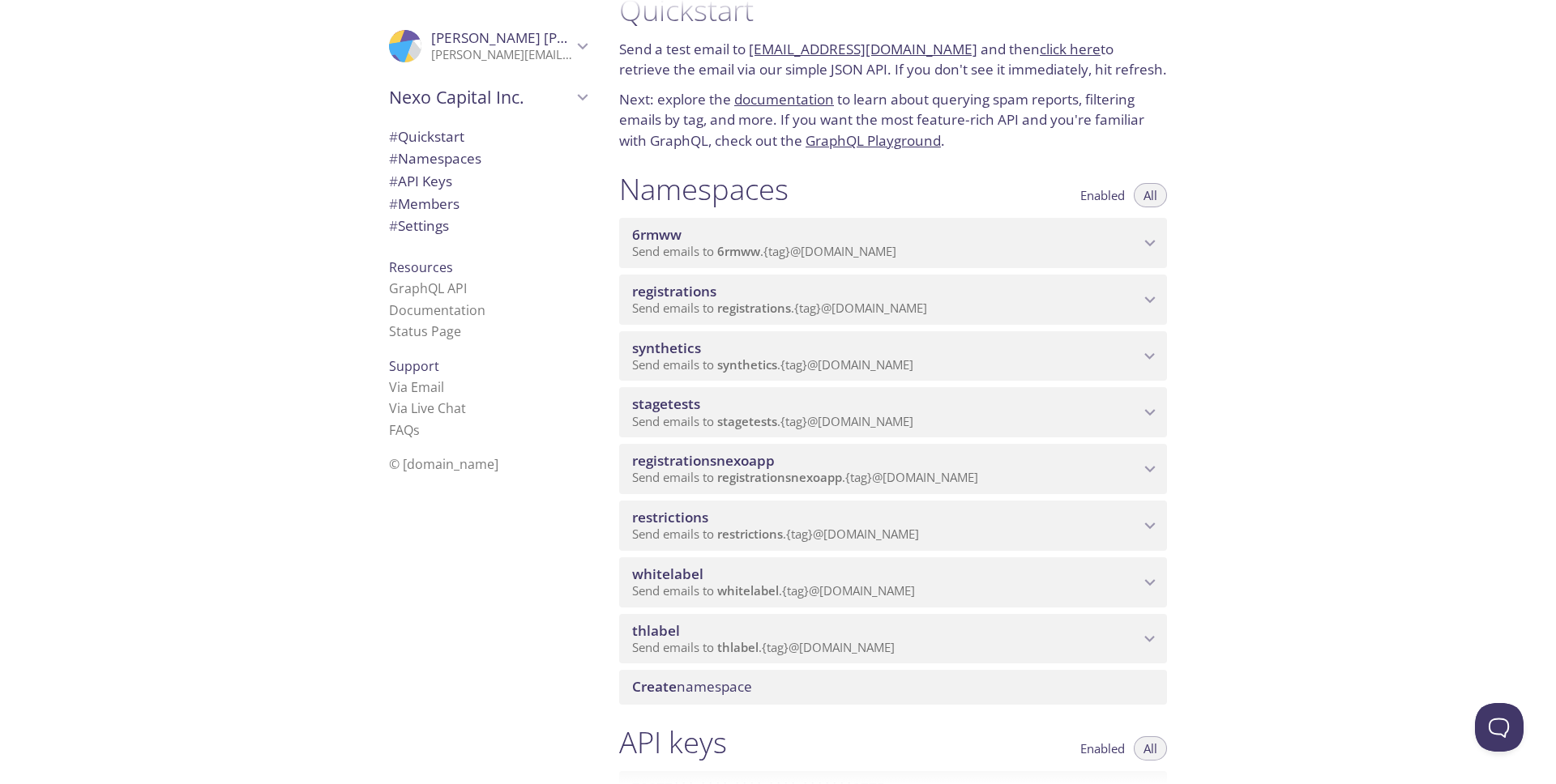
scroll to position [49, 0]
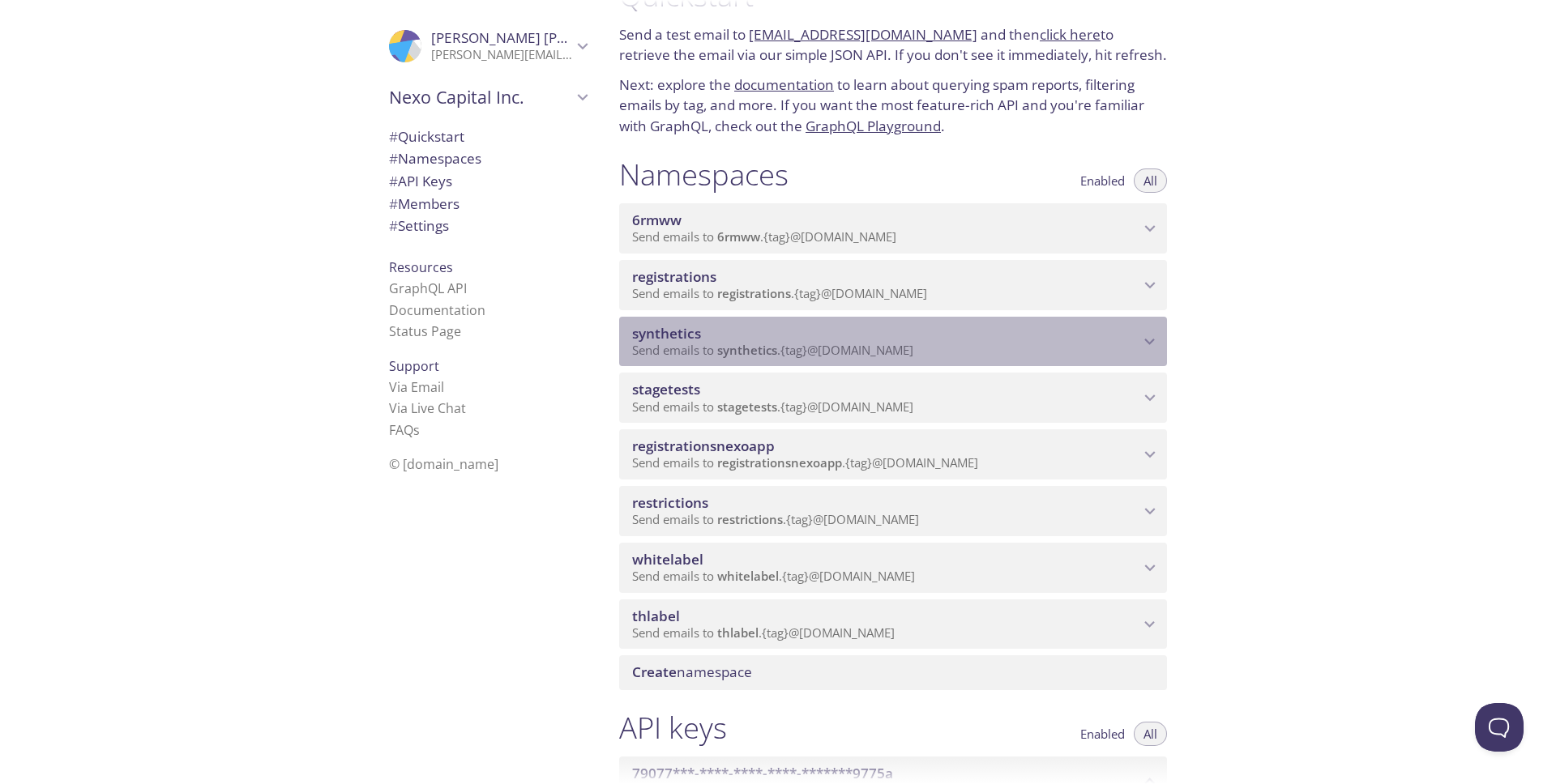
click at [1129, 350] on p "Send emails to synthetics . {tag} @[DOMAIN_NAME]" at bounding box center [885, 351] width 507 height 17
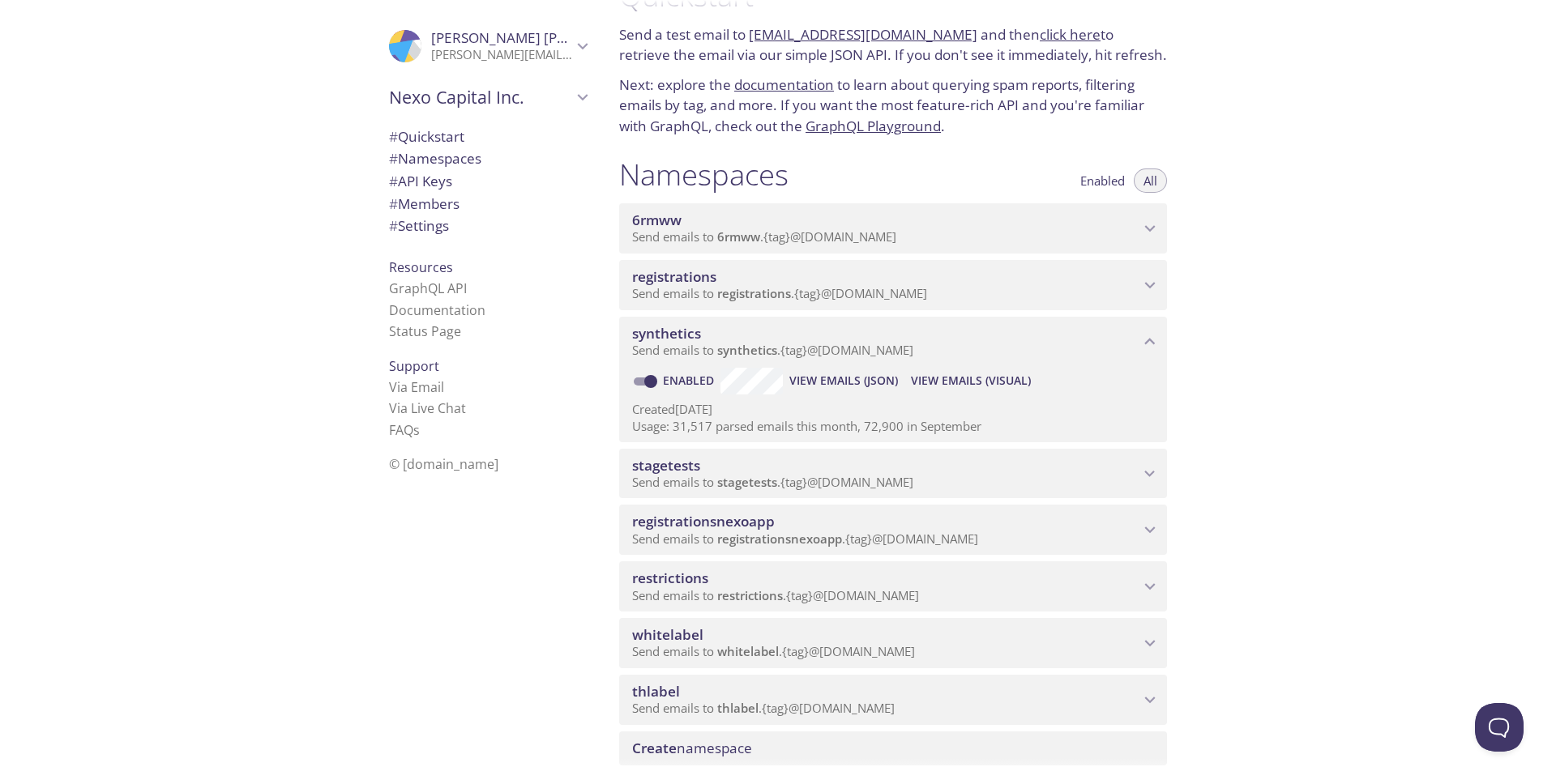
click at [814, 382] on span "View Emails (JSON)" at bounding box center [843, 380] width 109 height 19
click at [999, 380] on span "View Emails (Visual)" at bounding box center [971, 380] width 120 height 19
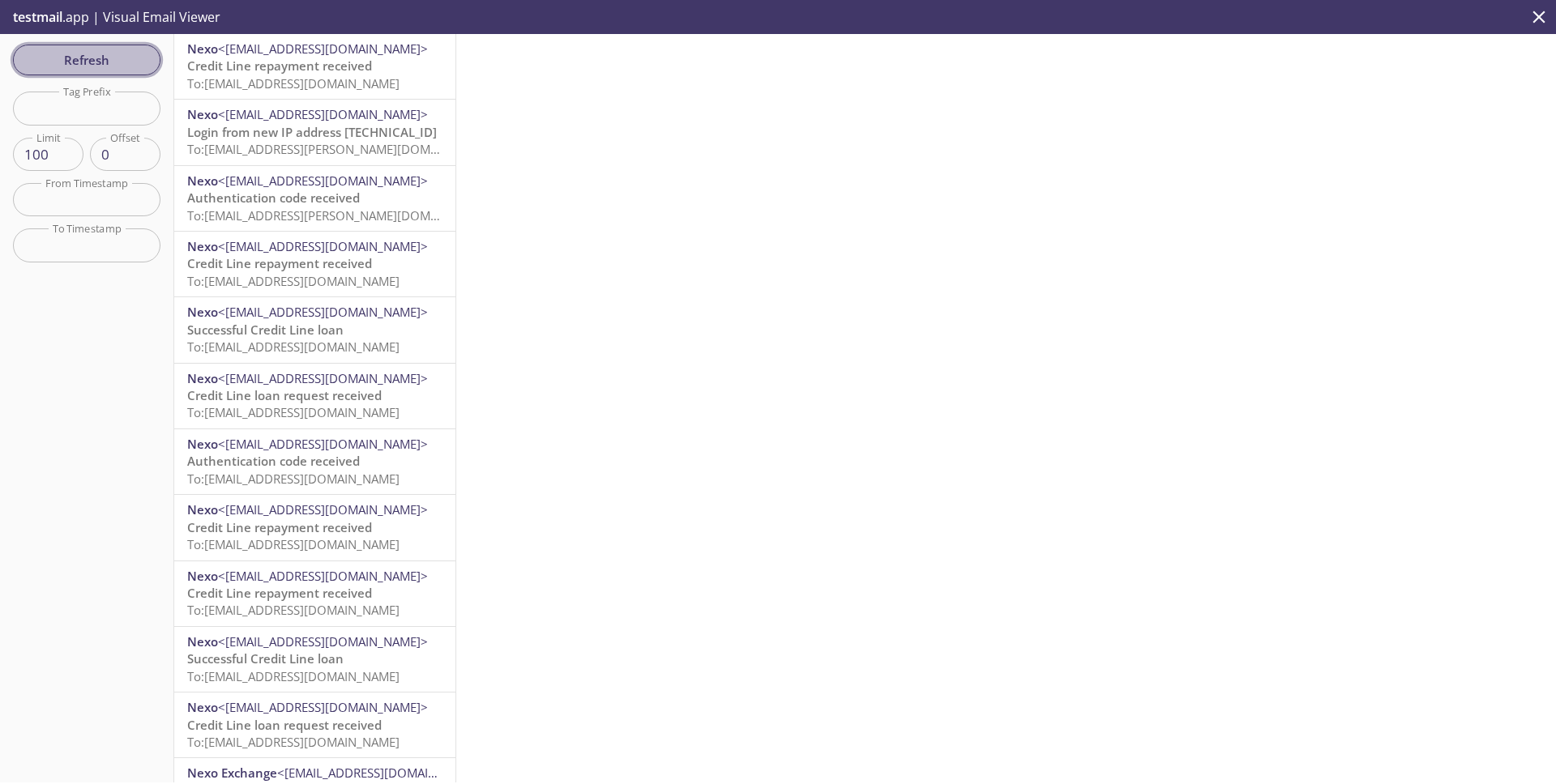
click at [110, 55] on span "Refresh" at bounding box center [86, 60] width 121 height 21
click at [131, 54] on span "Refresh" at bounding box center [86, 60] width 121 height 21
click at [113, 105] on input "text" at bounding box center [87, 108] width 148 height 33
type input "с"
type input "syn"
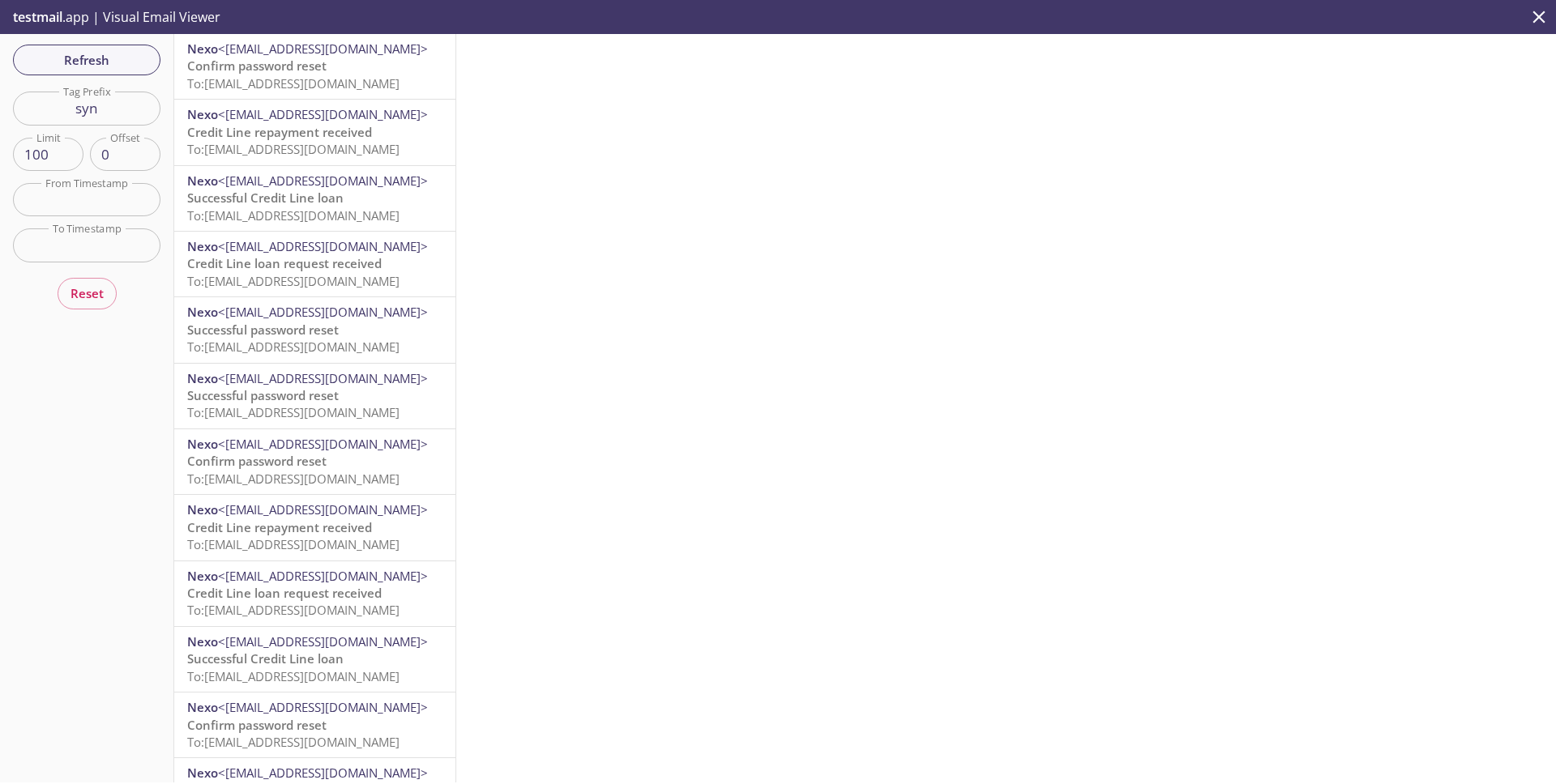
click at [115, 97] on input "syn" at bounding box center [87, 108] width 148 height 33
click at [110, 105] on input "syn" at bounding box center [87, 108] width 148 height 33
click at [90, 189] on input "text" at bounding box center [87, 200] width 148 height 33
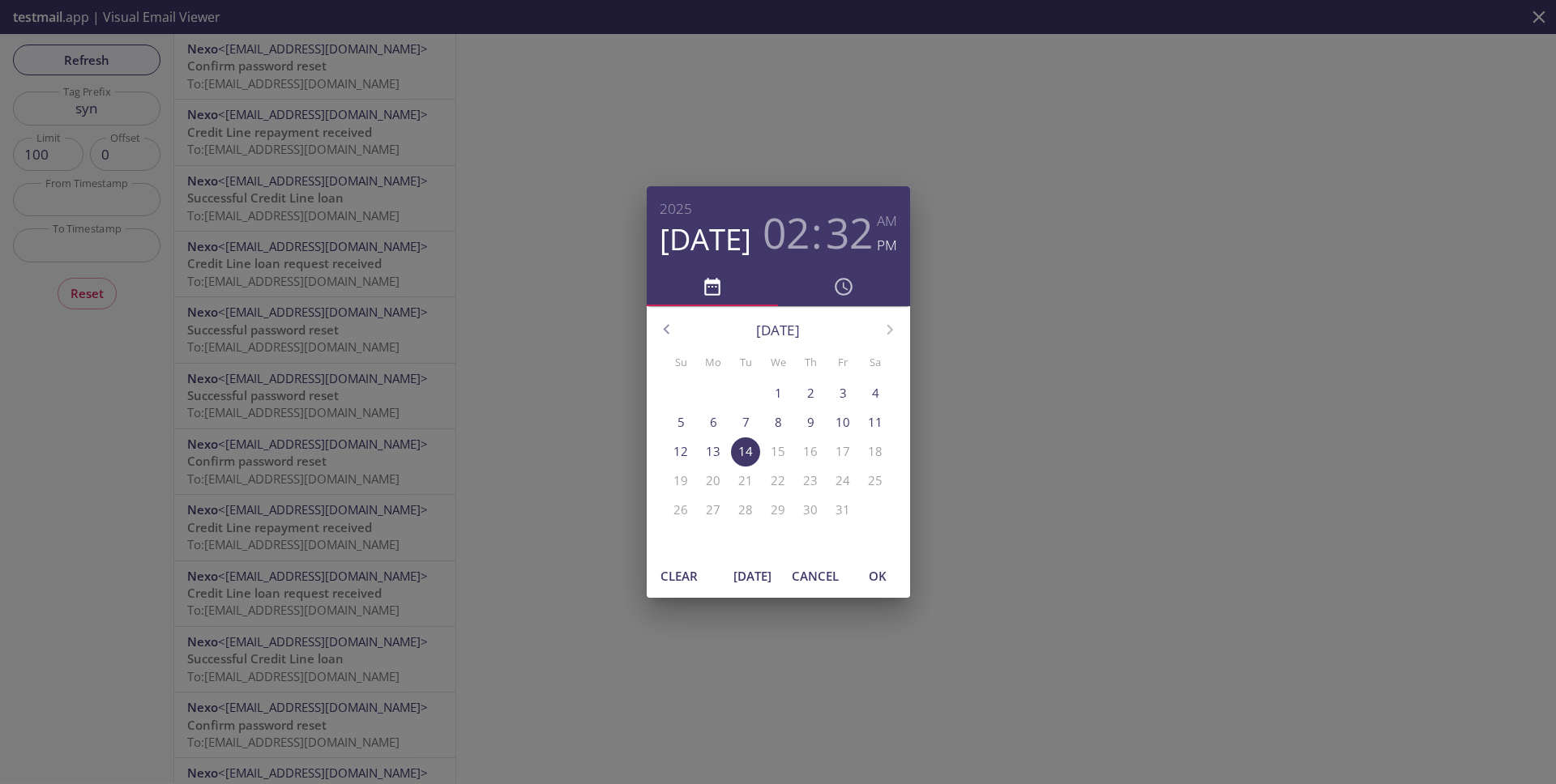
click at [739, 451] on p "14" at bounding box center [746, 451] width 15 height 17
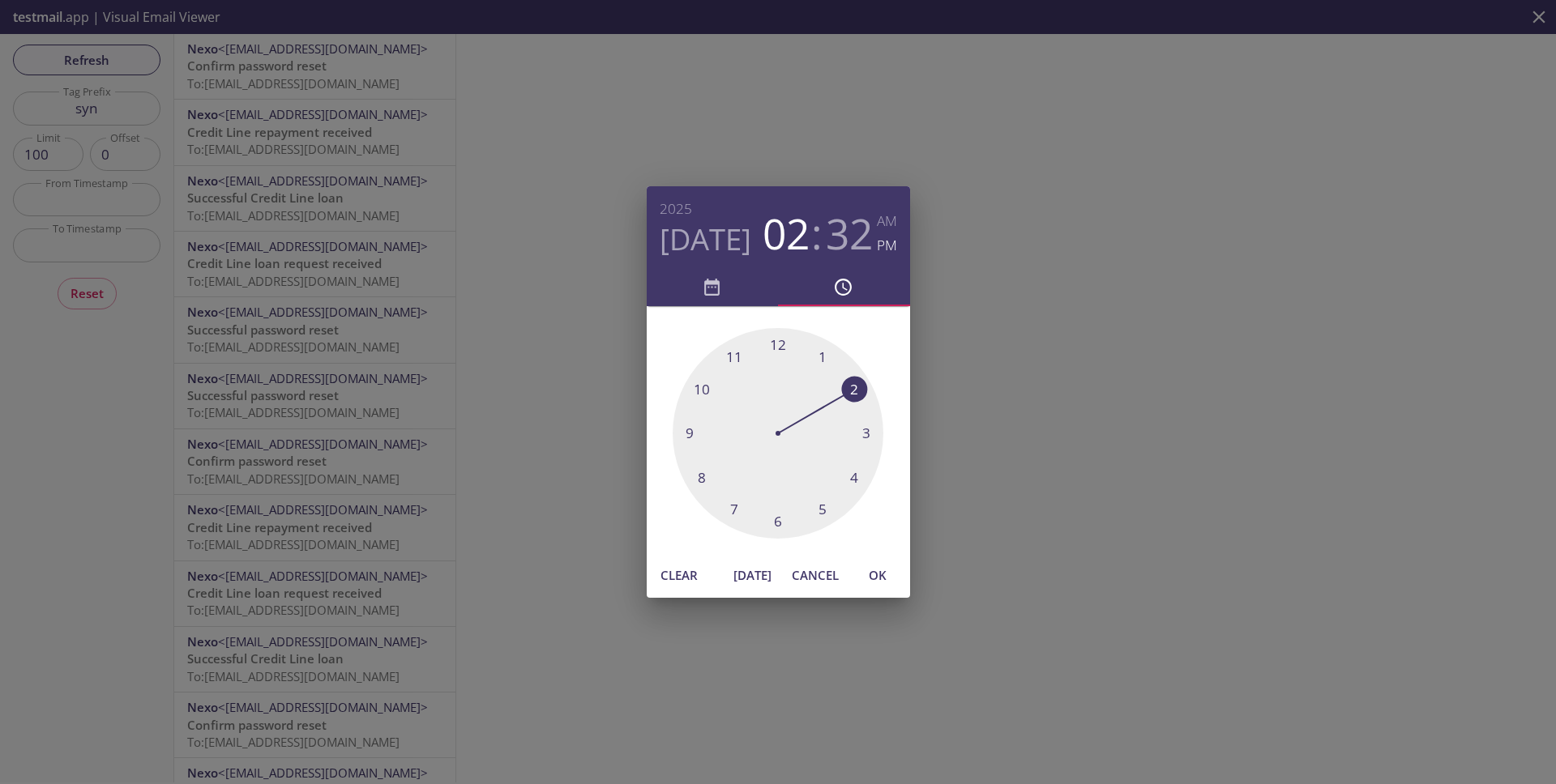
click at [878, 572] on span "OK" at bounding box center [877, 575] width 39 height 21
type input "[DATE] 2:32 pm"
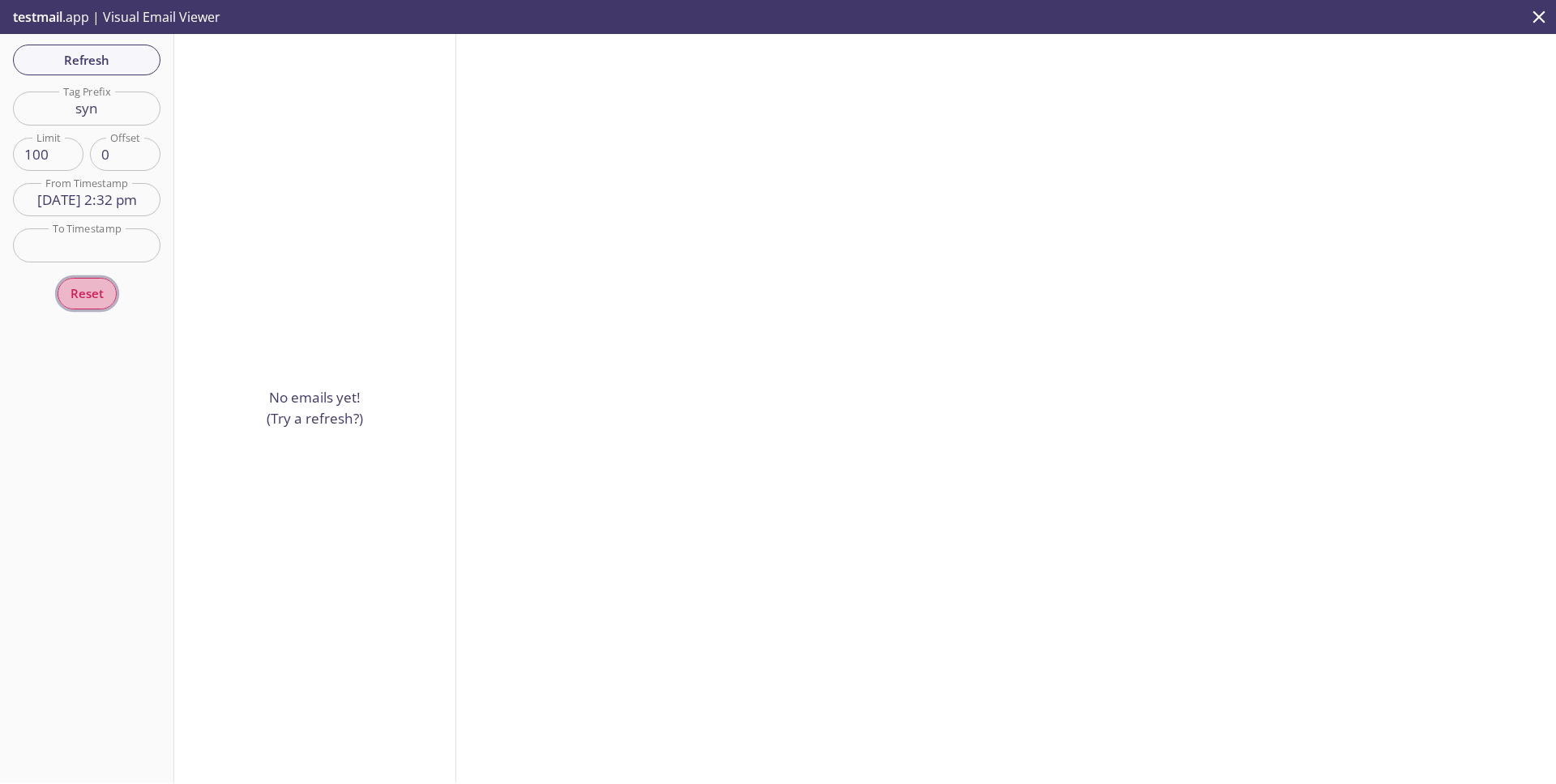
click at [79, 294] on span "Reset" at bounding box center [87, 293] width 33 height 21
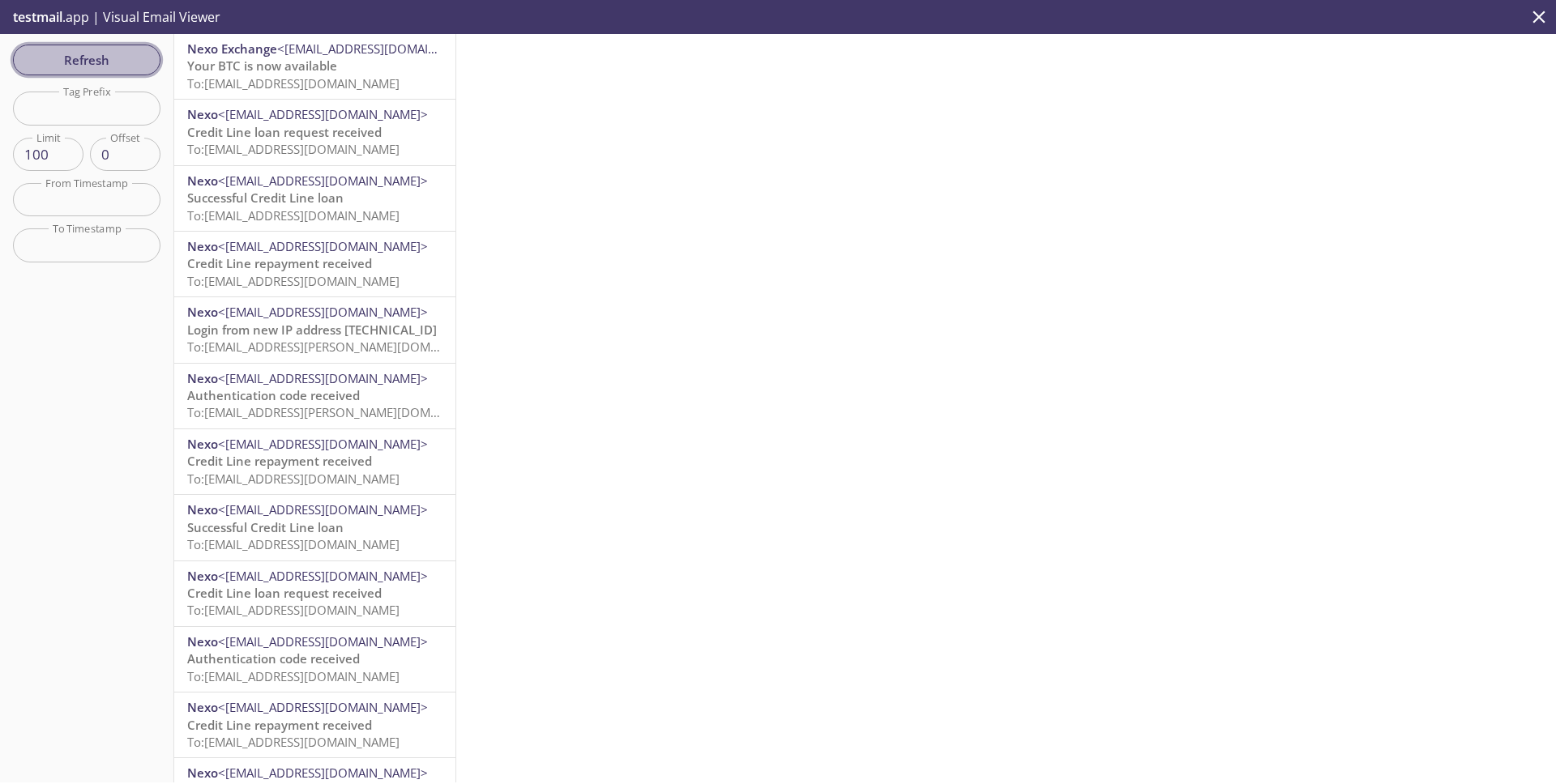
click at [121, 58] on span "Refresh" at bounding box center [86, 60] width 121 height 21
click at [362, 351] on span "To: [EMAIL_ADDRESS][PERSON_NAME][DOMAIN_NAME]" at bounding box center [340, 347] width 305 height 17
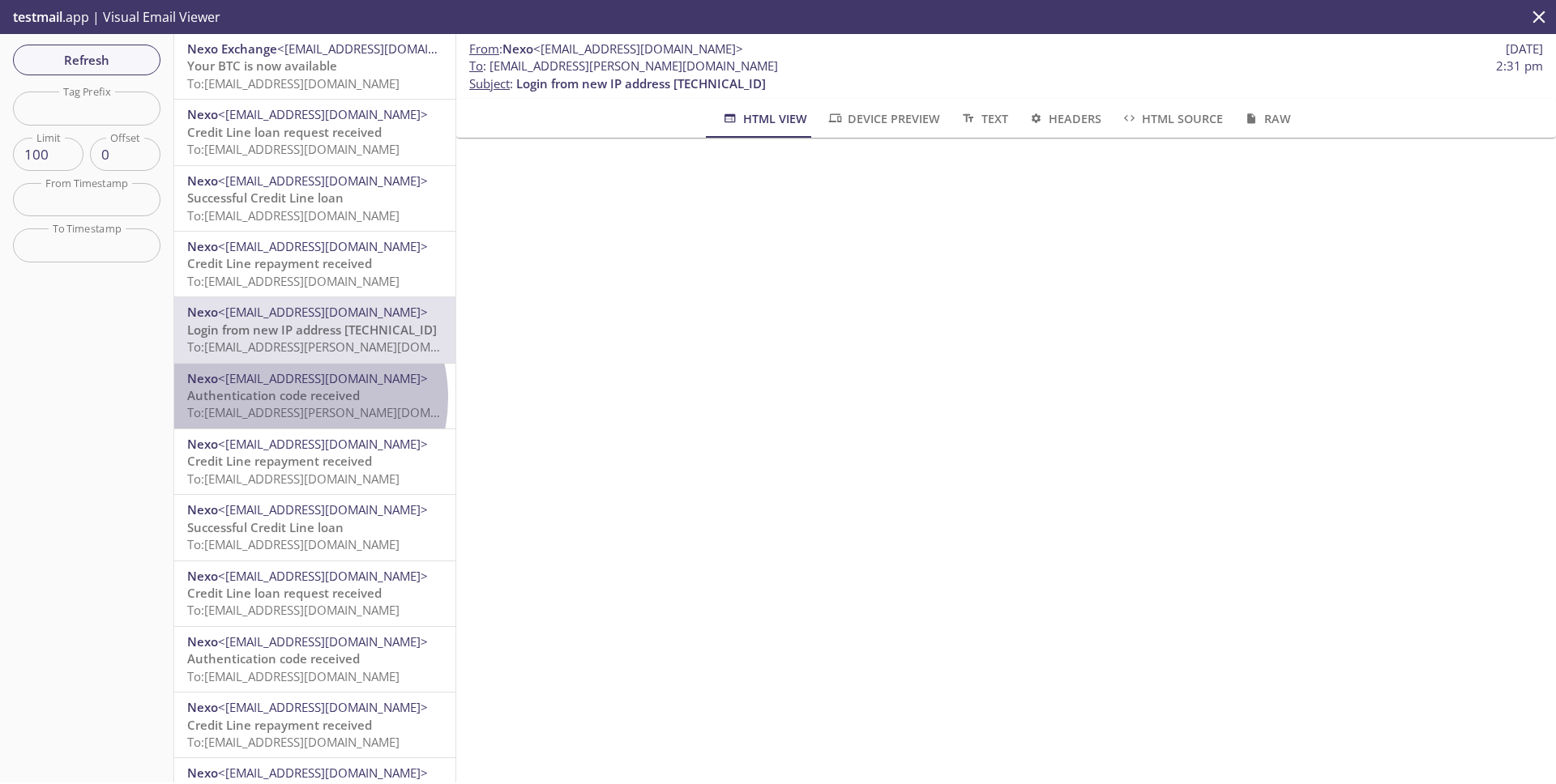
click at [286, 398] on span "Authentication code received" at bounding box center [274, 396] width 173 height 17
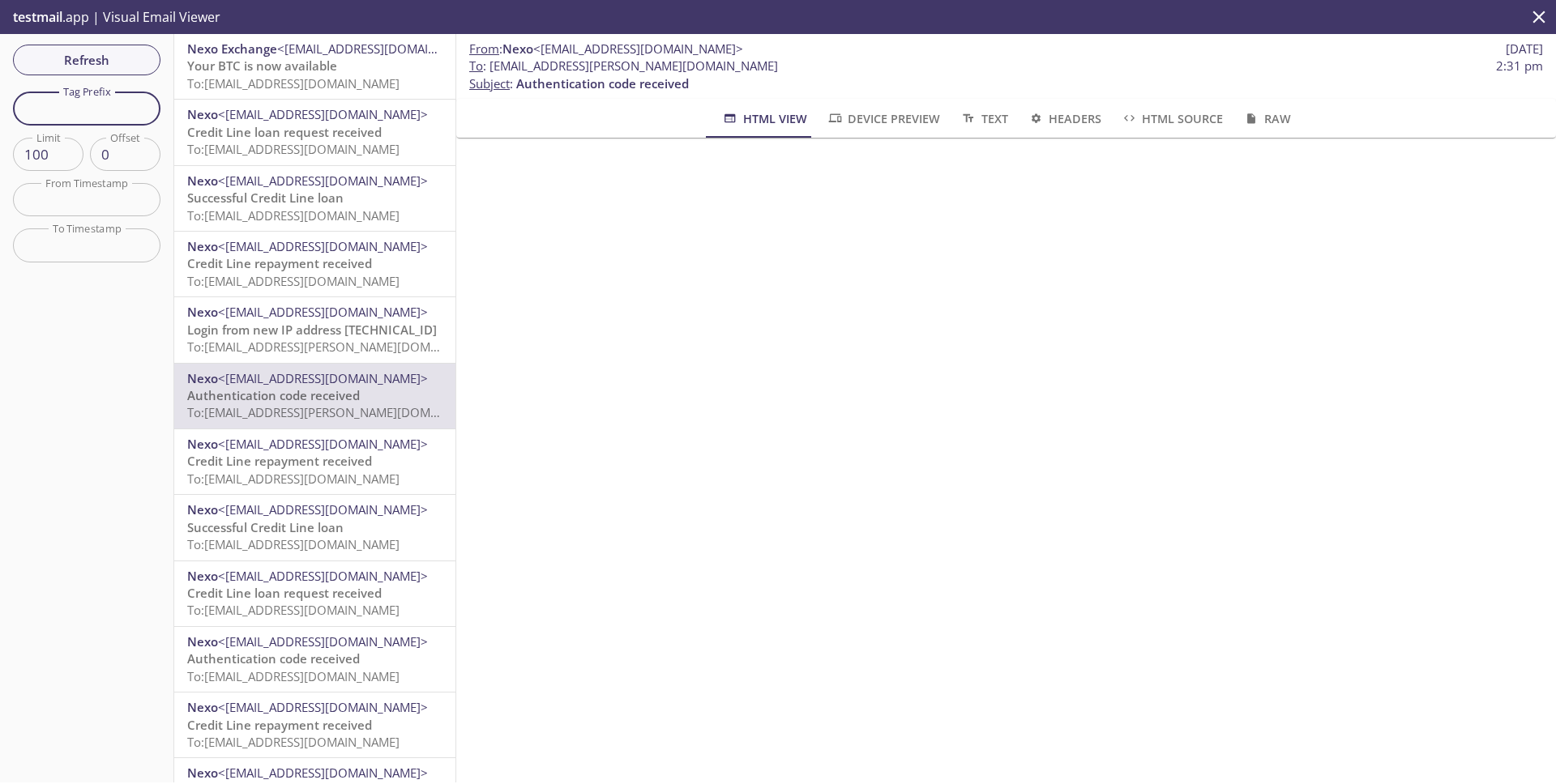
click at [97, 95] on input "text" at bounding box center [87, 108] width 148 height 33
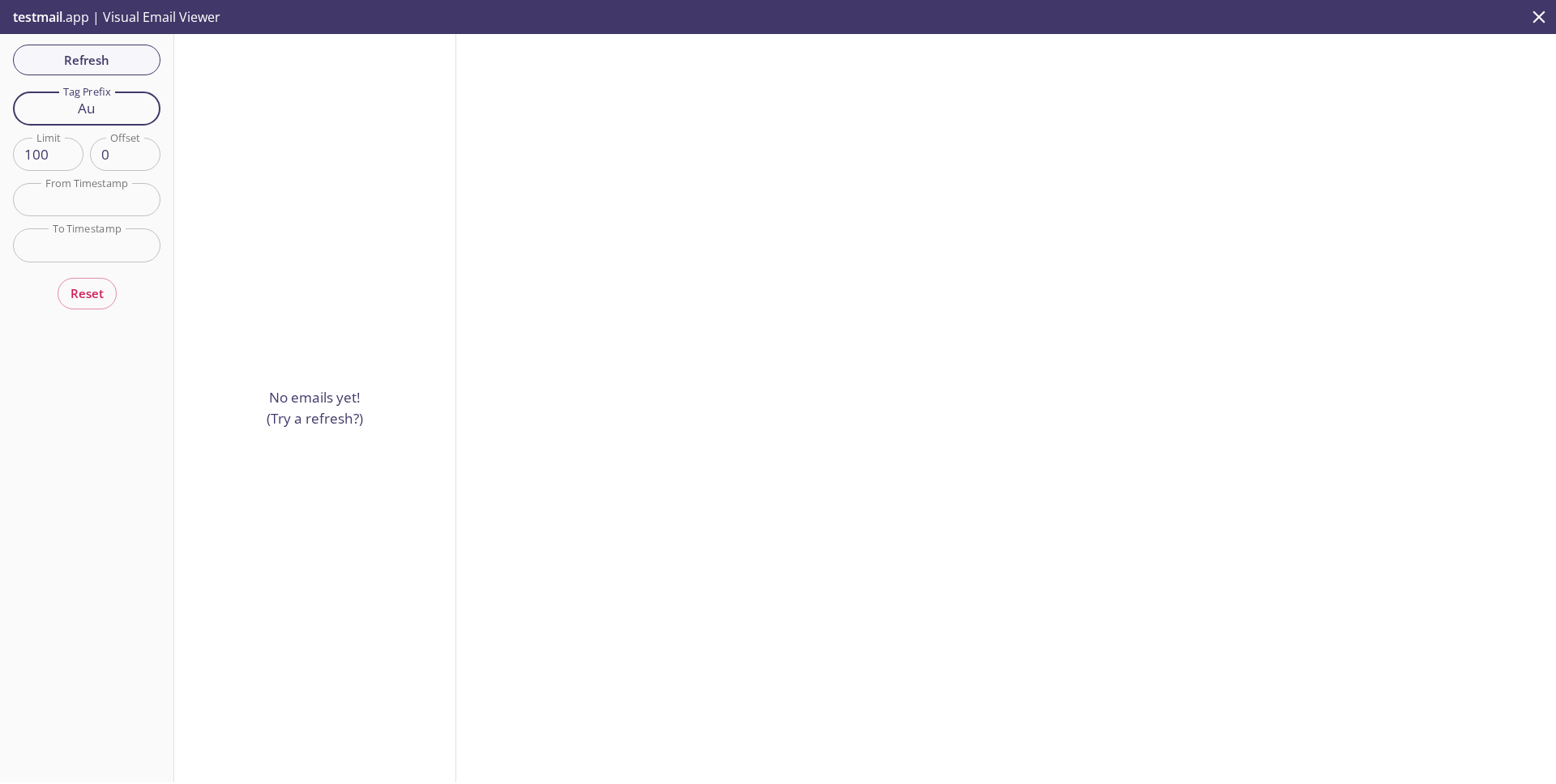
drag, startPoint x: 129, startPoint y: 120, endPoint x: 113, endPoint y: 112, distance: 17.9
click at [129, 119] on input "Au" at bounding box center [87, 108] width 148 height 33
type input "A"
click at [116, 71] on button "Refresh" at bounding box center [87, 60] width 148 height 31
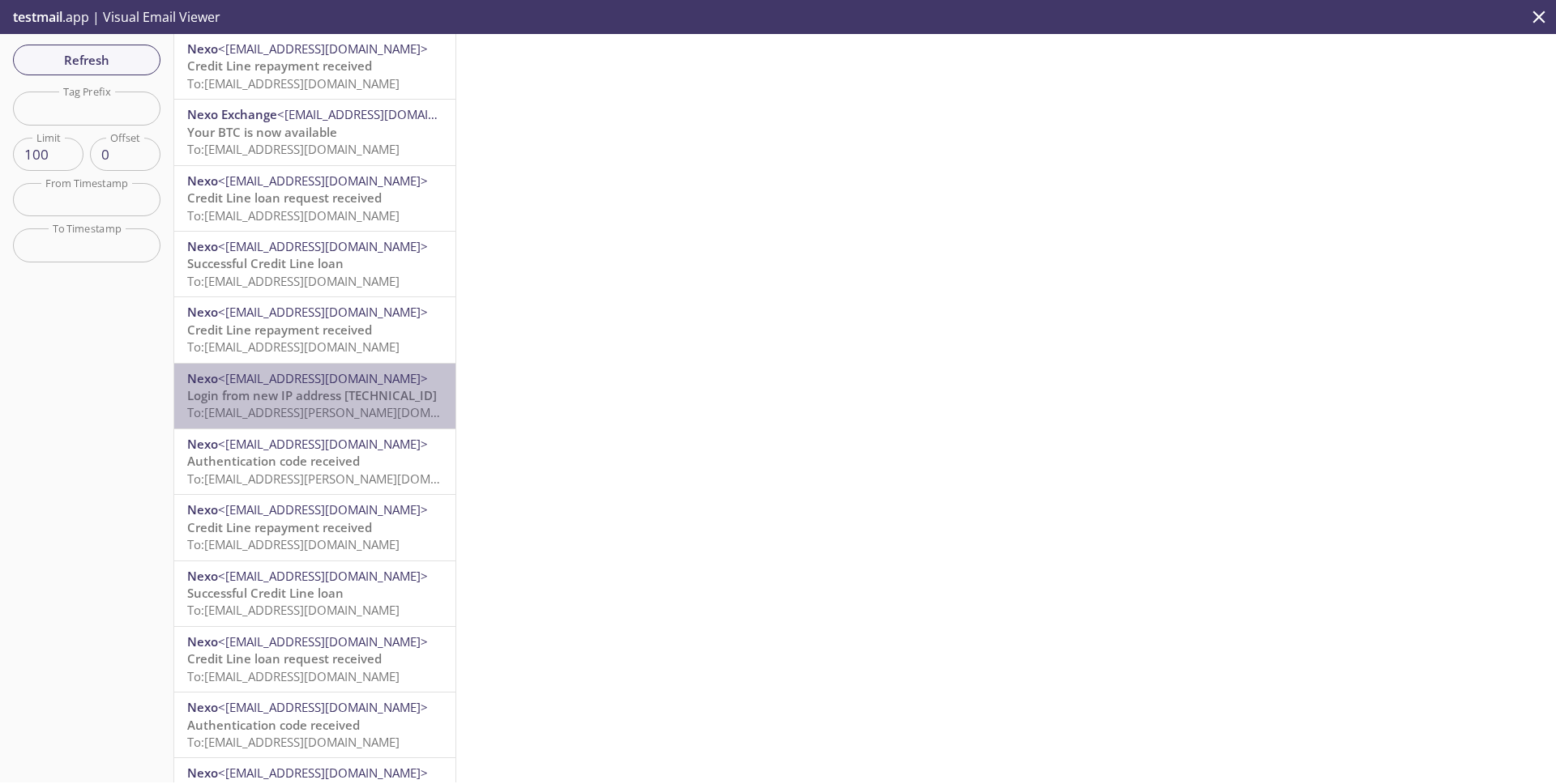
click at [358, 408] on span "To: [EMAIL_ADDRESS][PERSON_NAME][DOMAIN_NAME]" at bounding box center [340, 412] width 305 height 17
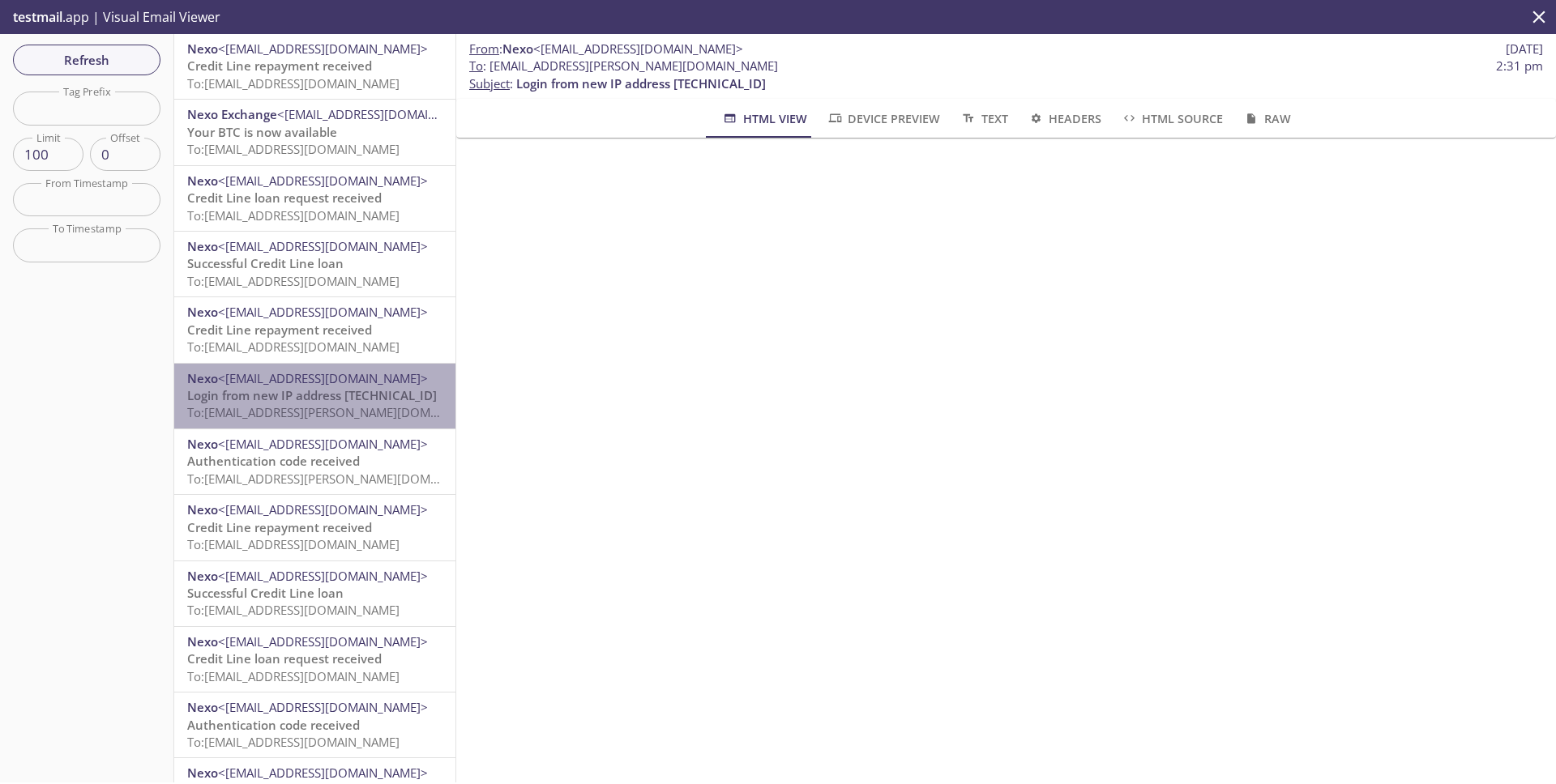
click at [319, 393] on span "Login from new IP address [TECHNICAL_ID]" at bounding box center [312, 396] width 250 height 17
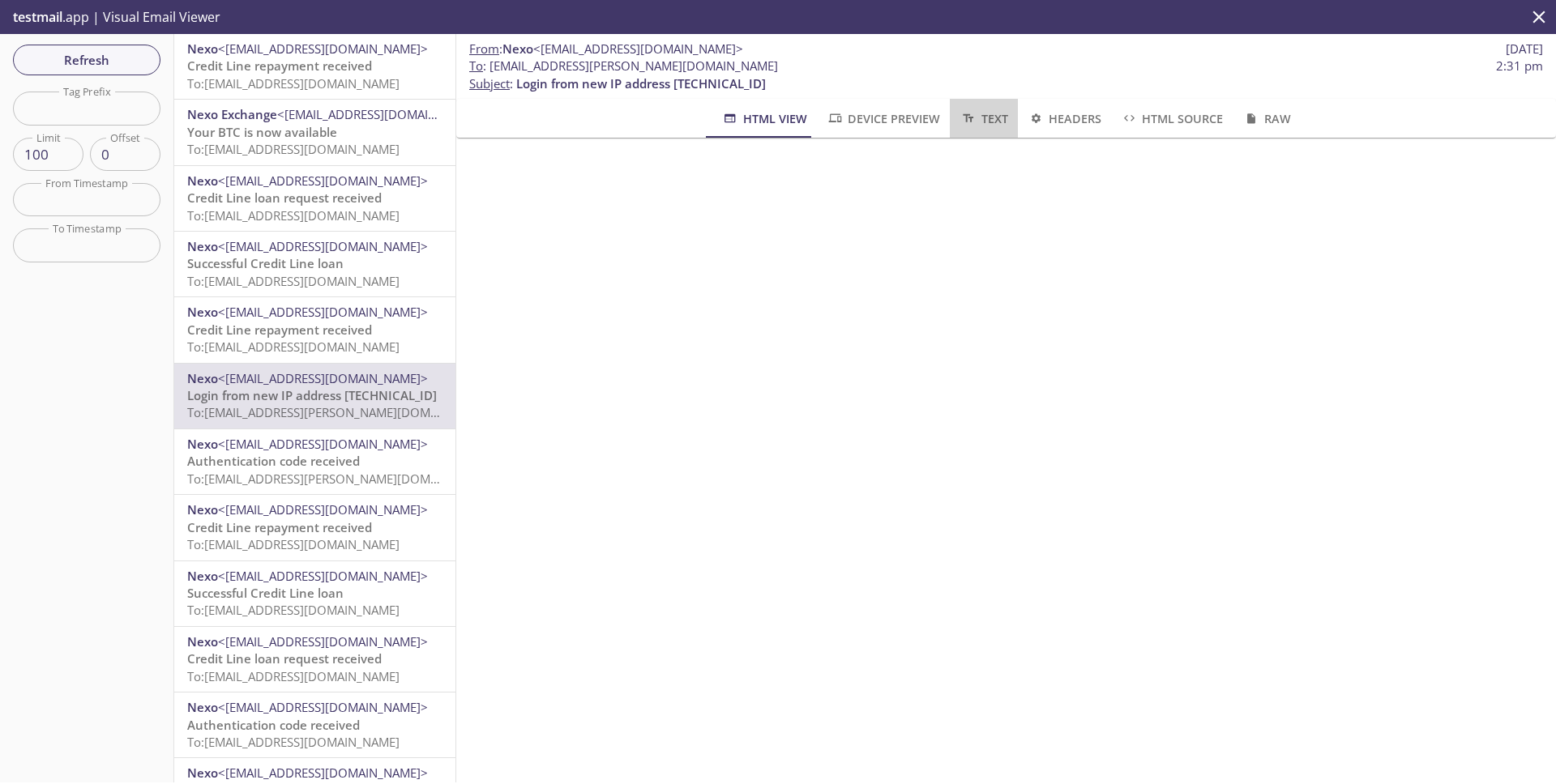
click at [995, 113] on span "Text" at bounding box center [983, 119] width 48 height 20
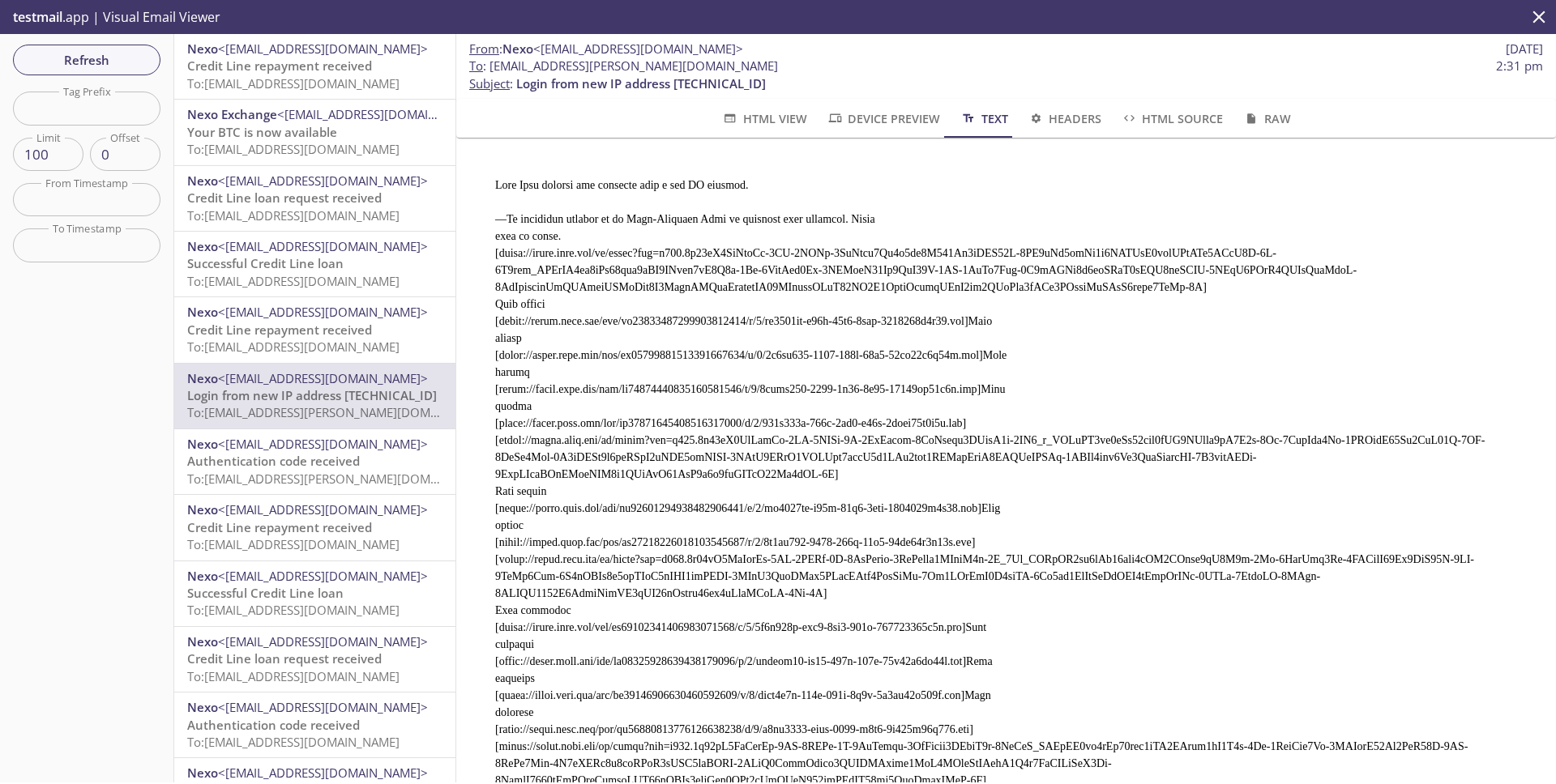
click at [1100, 120] on button "Headers" at bounding box center [1064, 118] width 93 height 39
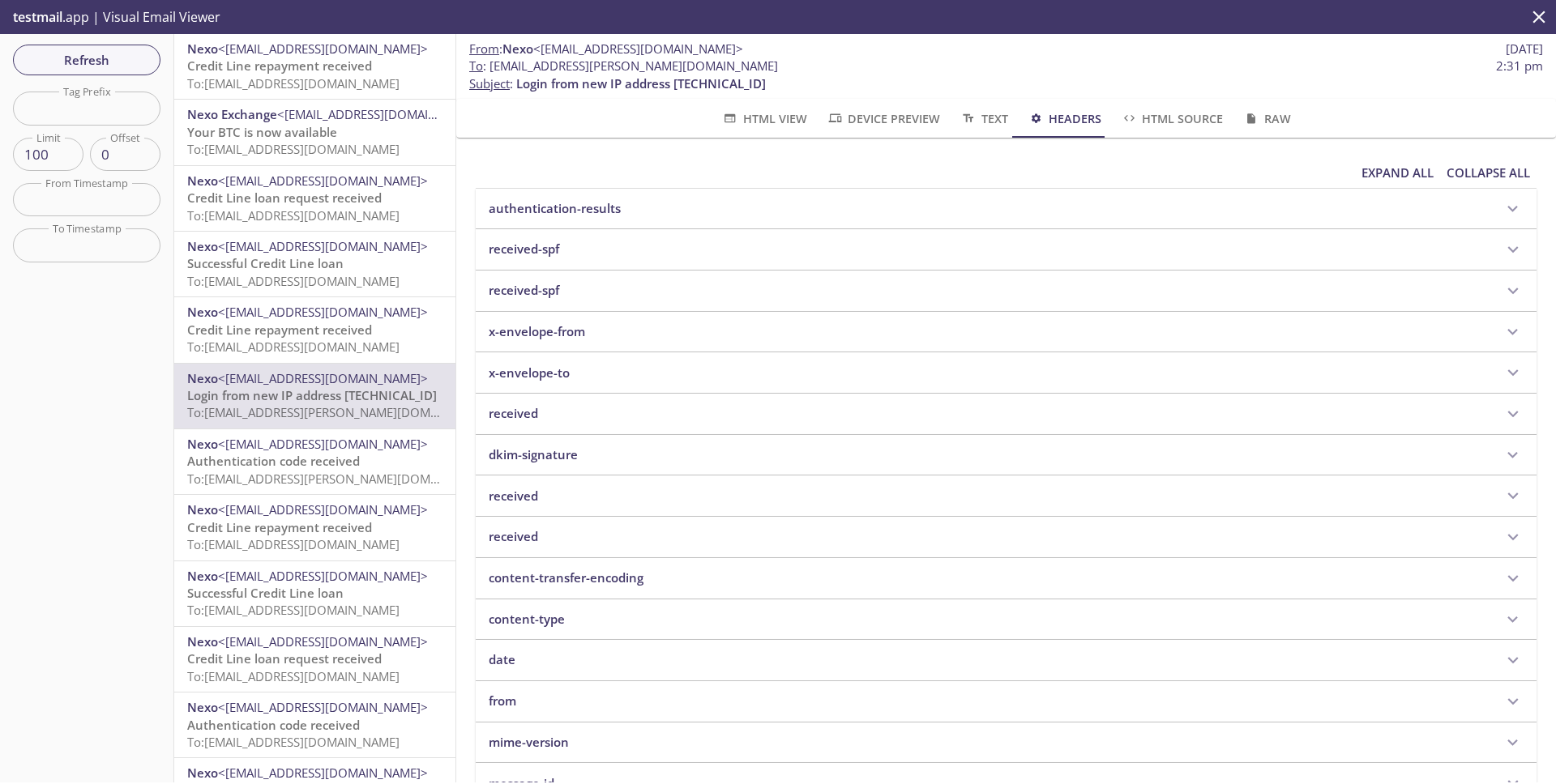
click at [1160, 117] on span "HTML Source" at bounding box center [1171, 119] width 102 height 20
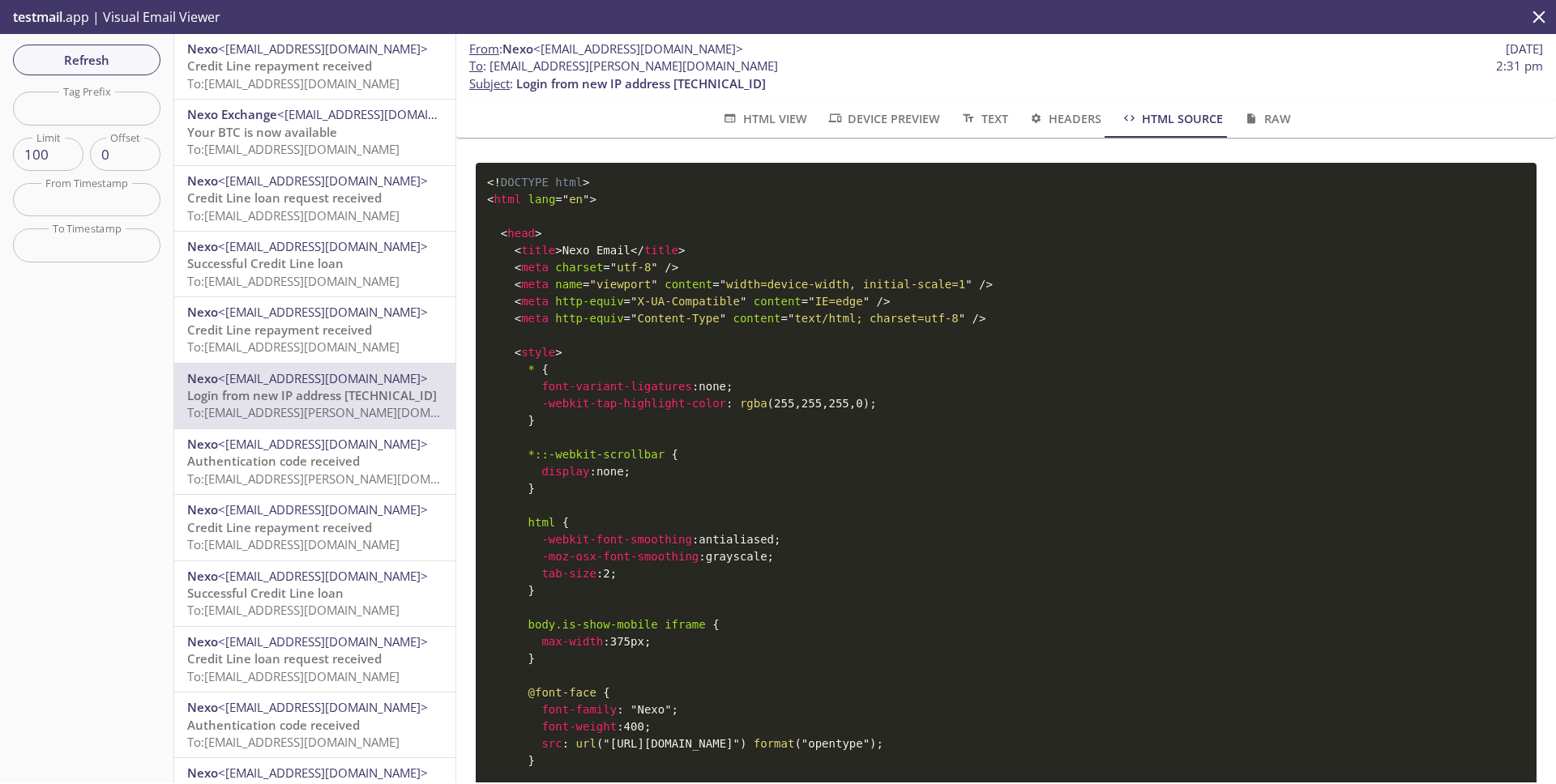
click at [773, 109] on span "HTML View" at bounding box center [763, 119] width 85 height 20
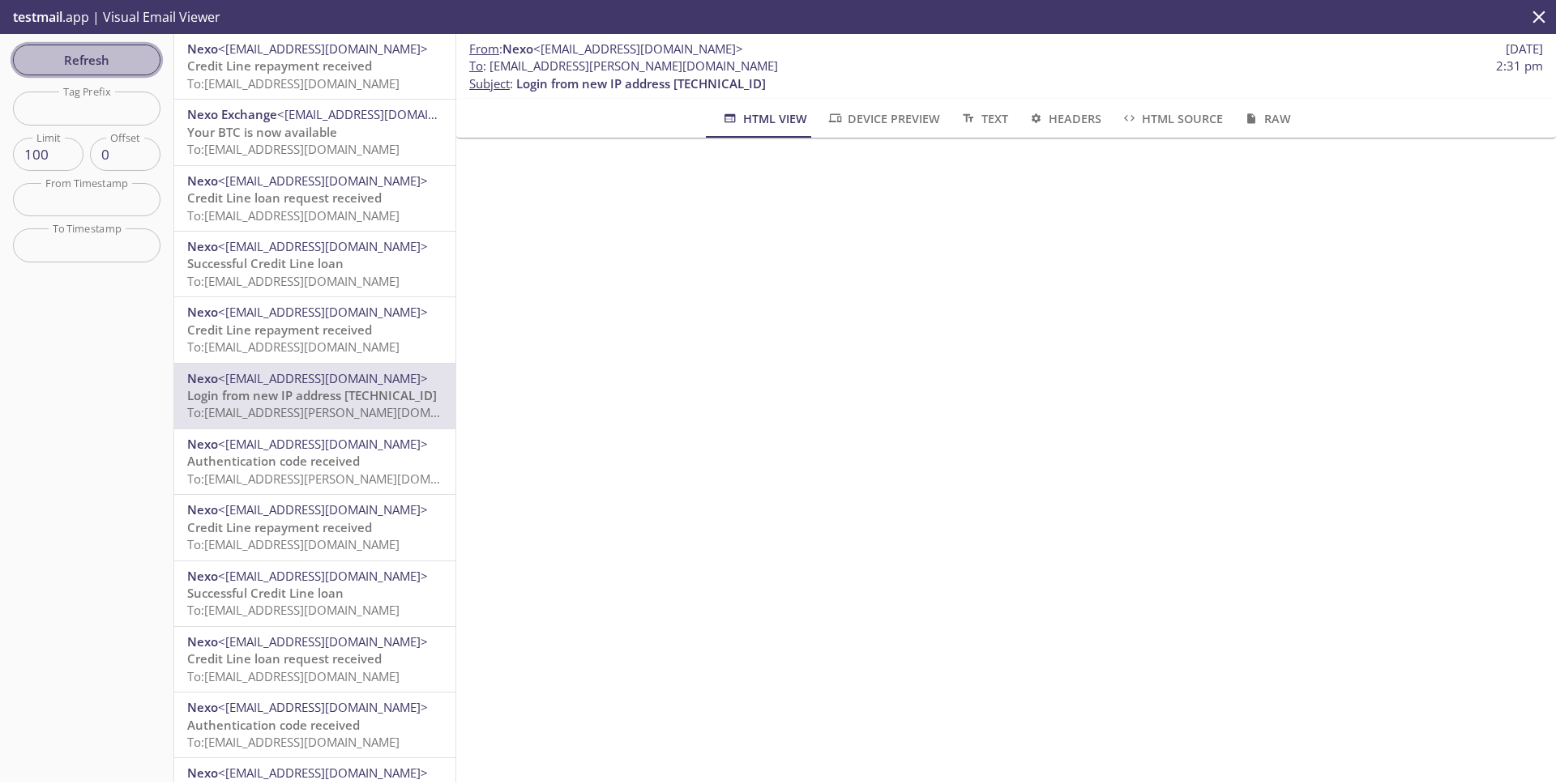
click at [99, 57] on span "Refresh" at bounding box center [86, 60] width 121 height 21
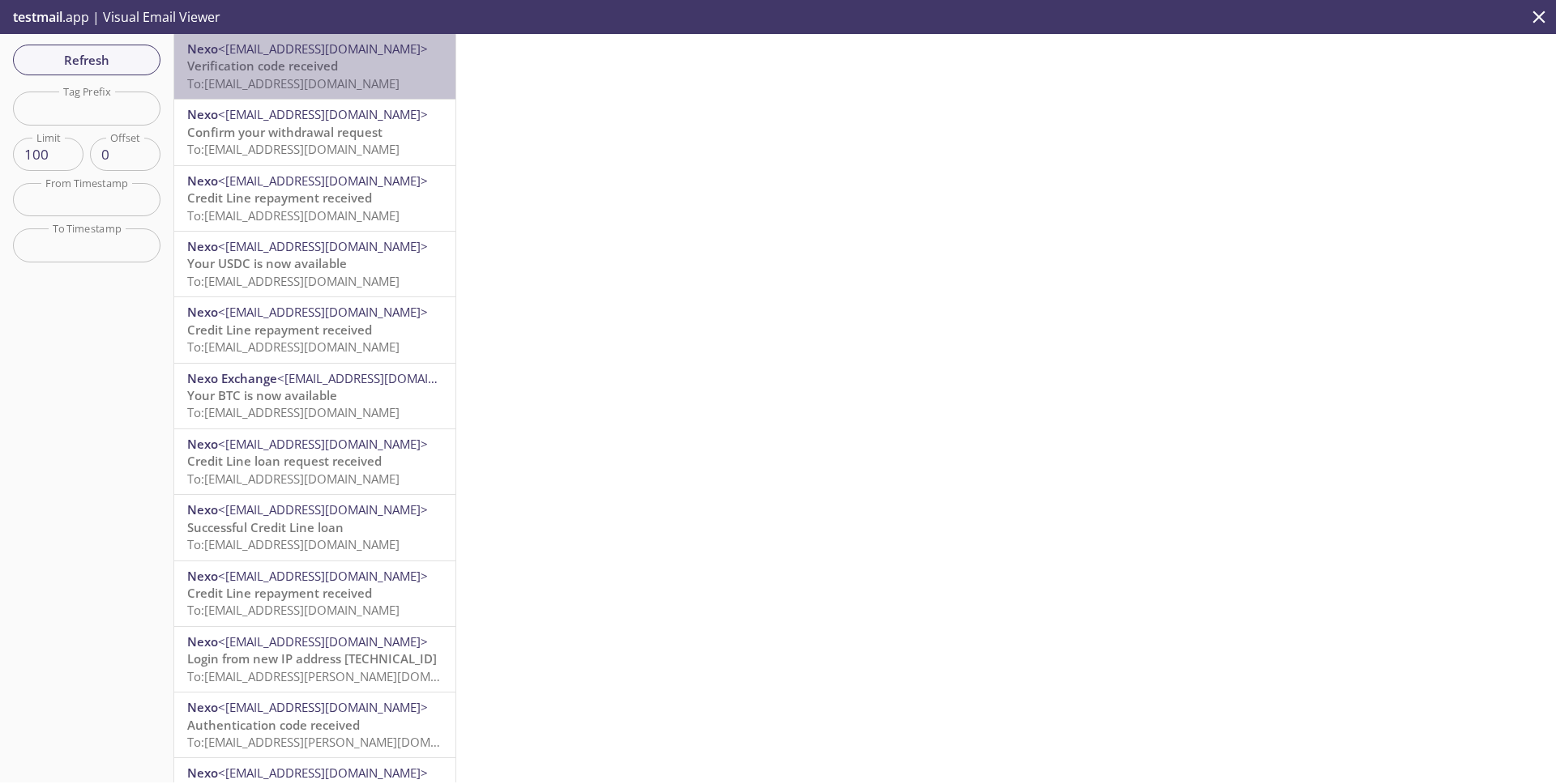
click at [354, 71] on p "Verification code received To: [EMAIL_ADDRESS][DOMAIN_NAME]" at bounding box center [315, 75] width 256 height 35
